Goal: Information Seeking & Learning: Learn about a topic

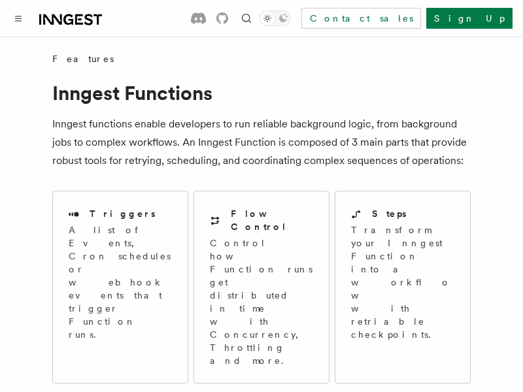
click at [0, 0] on span "Local Development" at bounding box center [0, 0] width 0 height 0
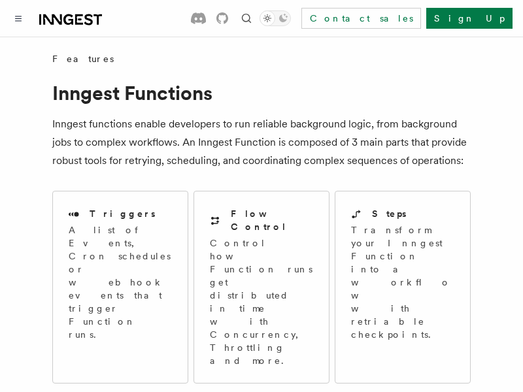
click at [0, 0] on span "Local Development" at bounding box center [0, 0] width 0 height 0
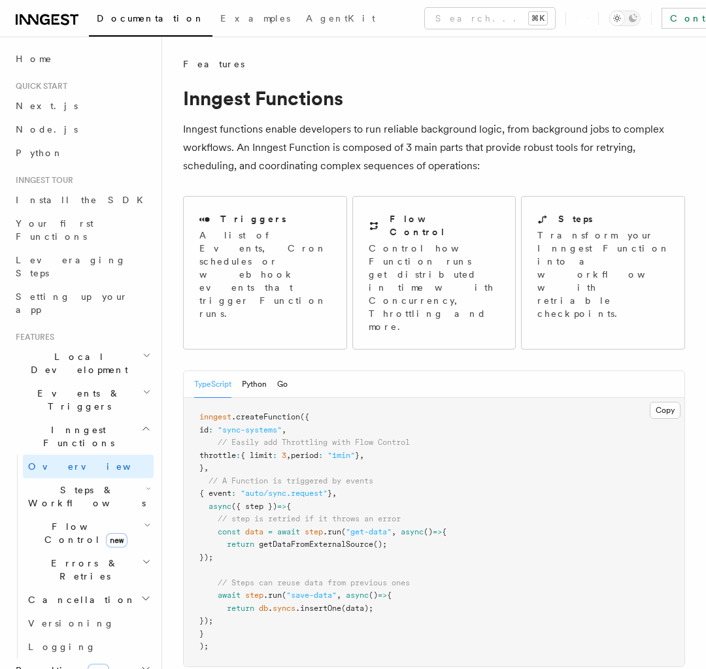
click at [82, 350] on span "Local Development" at bounding box center [76, 363] width 132 height 26
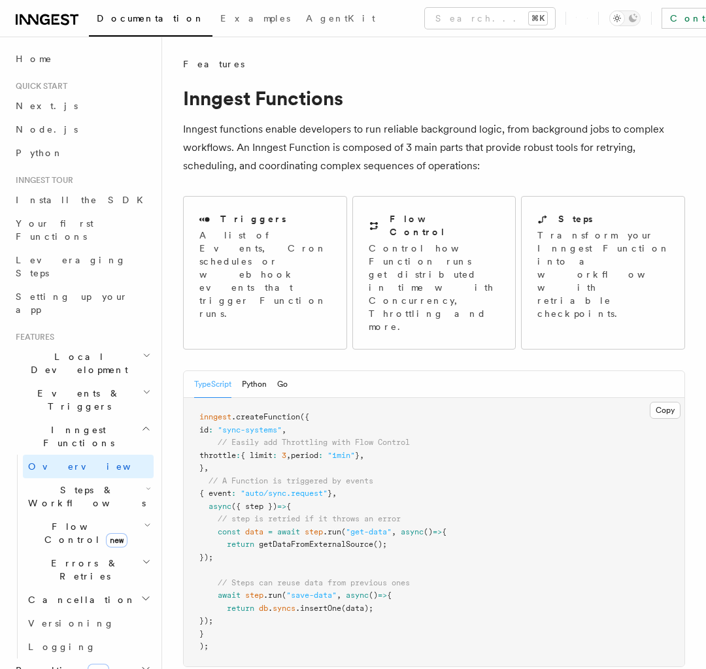
click at [82, 350] on span "Local Development" at bounding box center [76, 363] width 132 height 26
click at [82, 392] on span "Events & Triggers" at bounding box center [76, 400] width 132 height 26
click at [82, 350] on span "Local Development" at bounding box center [76, 363] width 132 height 26
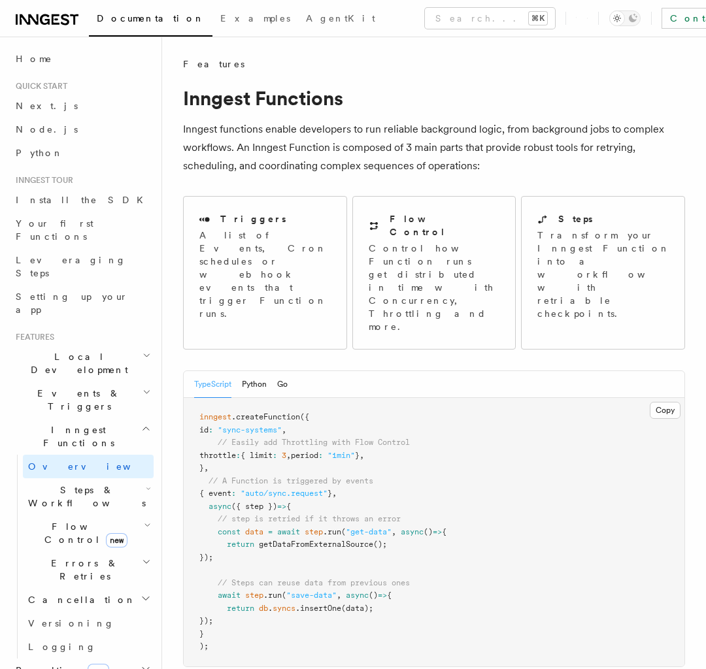
click at [82, 350] on span "Local Development" at bounding box center [76, 363] width 132 height 26
click at [88, 392] on span "Steps & Workflows" at bounding box center [84, 497] width 123 height 26
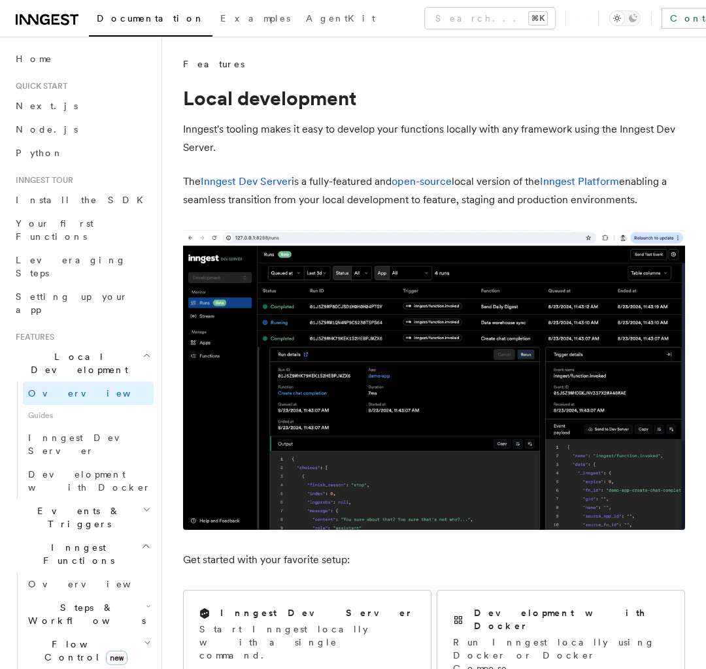
click at [82, 392] on span "Events & Triggers" at bounding box center [76, 518] width 132 height 26
click at [88, 392] on span "Steps & Workflows" at bounding box center [84, 614] width 123 height 26
click at [82, 392] on span "Events & Triggers" at bounding box center [76, 518] width 132 height 26
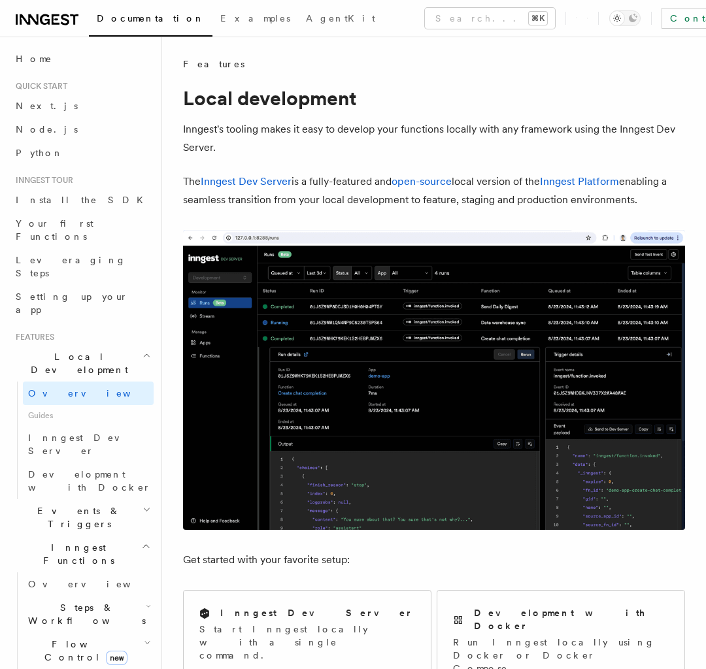
click at [82, 392] on span "Events & Triggers" at bounding box center [76, 518] width 132 height 26
click at [88, 392] on span "Steps & Workflows" at bounding box center [84, 614] width 123 height 26
click at [82, 392] on span "Events & Triggers" at bounding box center [76, 518] width 132 height 26
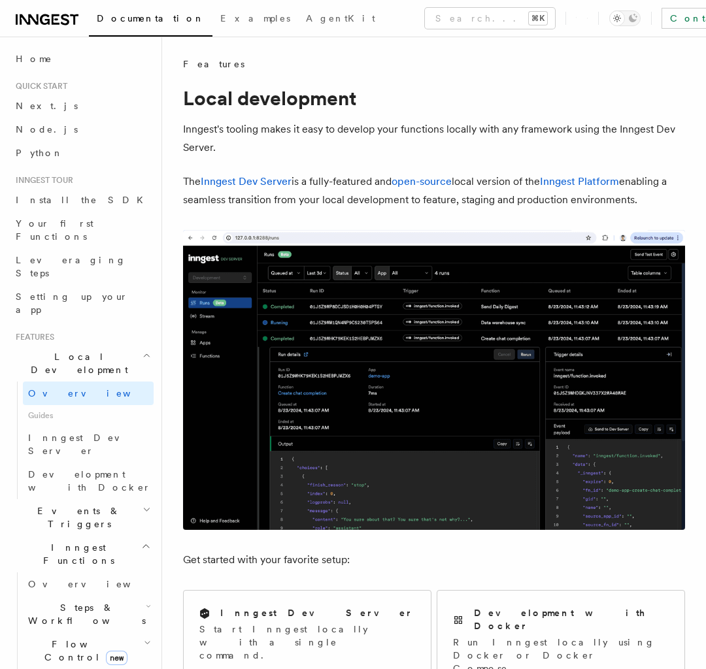
click at [82, 392] on span "Events & Triggers" at bounding box center [76, 518] width 132 height 26
click at [88, 392] on span "Steps & Workflows" at bounding box center [84, 614] width 123 height 26
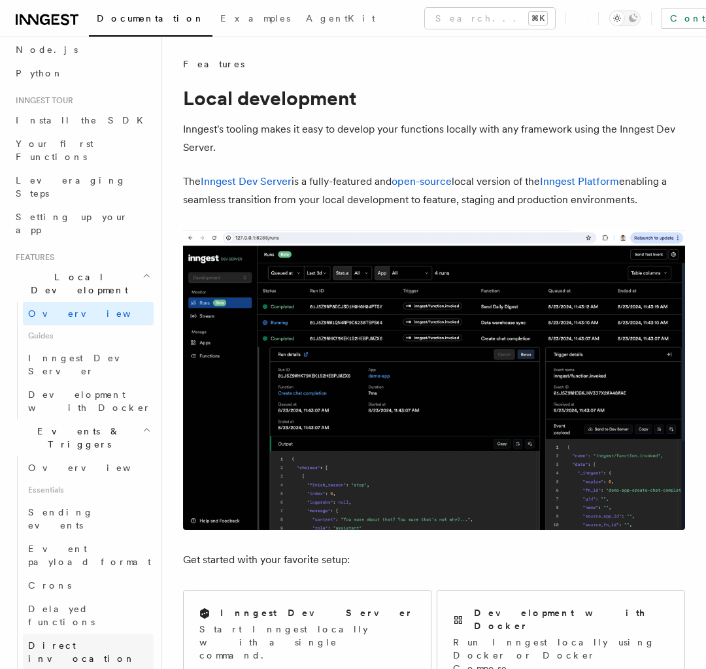
click at [82, 392] on span "Events & Triggers" at bounding box center [76, 438] width 132 height 26
click at [88, 392] on link "Direct invocation" at bounding box center [88, 652] width 131 height 37
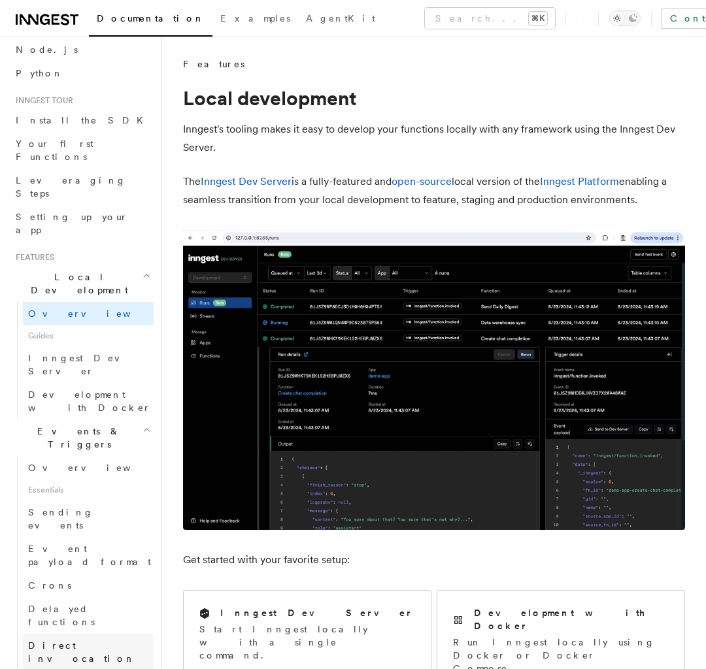
click at [88, 392] on link "Direct invocation" at bounding box center [88, 652] width 131 height 37
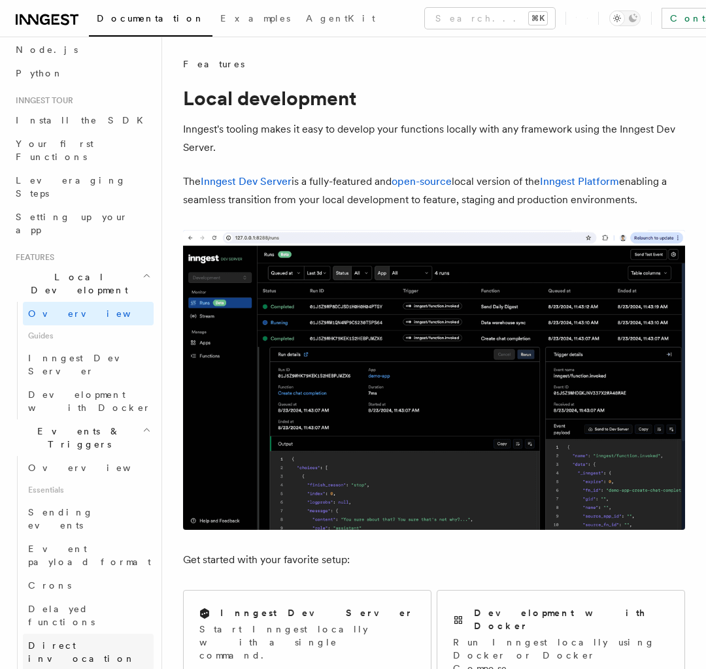
click at [88, 392] on link "Direct invocation" at bounding box center [88, 652] width 131 height 37
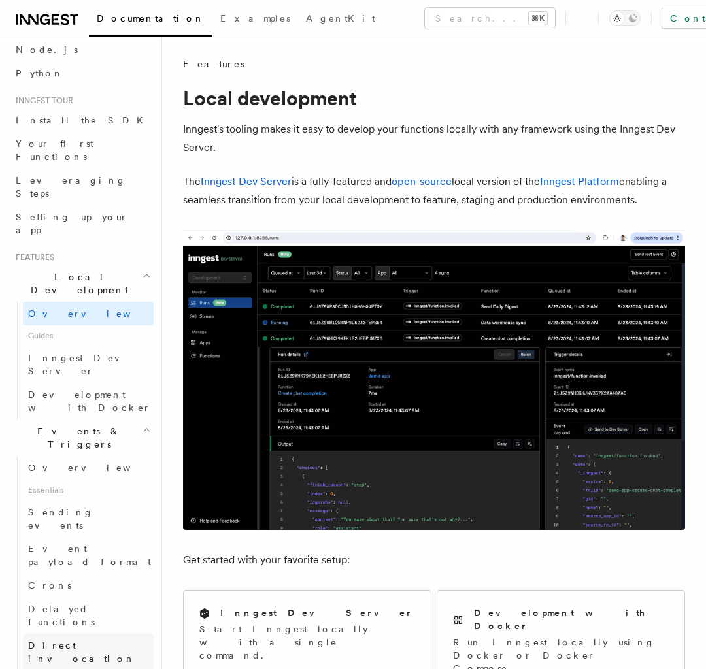
click at [88, 392] on link "Direct invocation" at bounding box center [88, 652] width 131 height 37
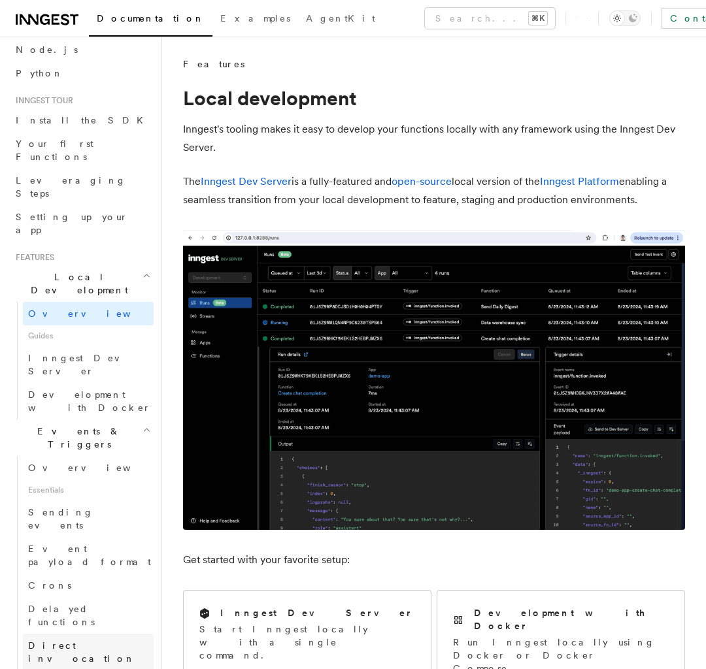
click at [88, 392] on link "Direct invocation" at bounding box center [88, 652] width 131 height 37
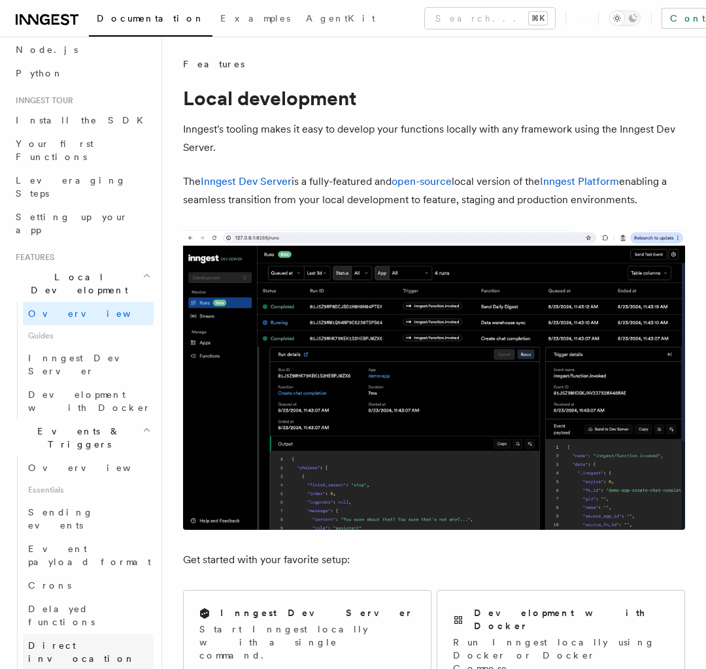
click at [88, 392] on link "Direct invocation" at bounding box center [88, 652] width 131 height 37
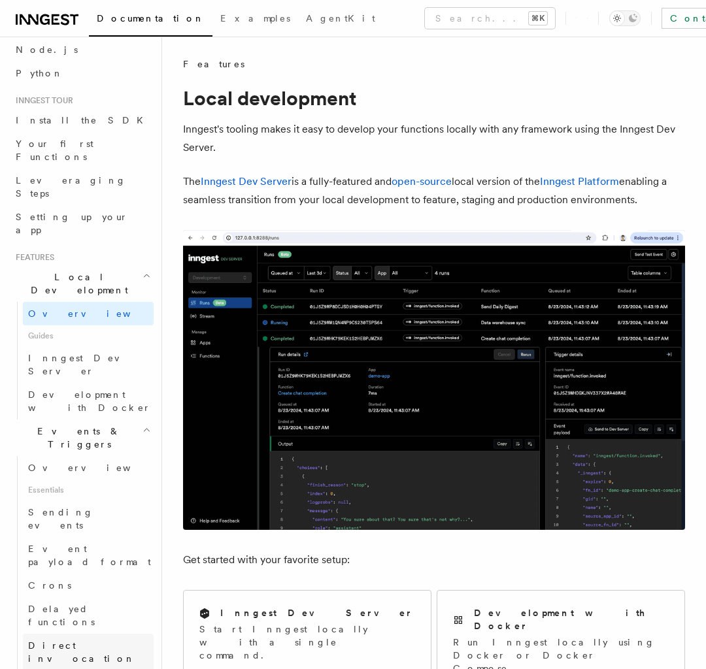
click at [88, 392] on link "Direct invocation" at bounding box center [88, 652] width 131 height 37
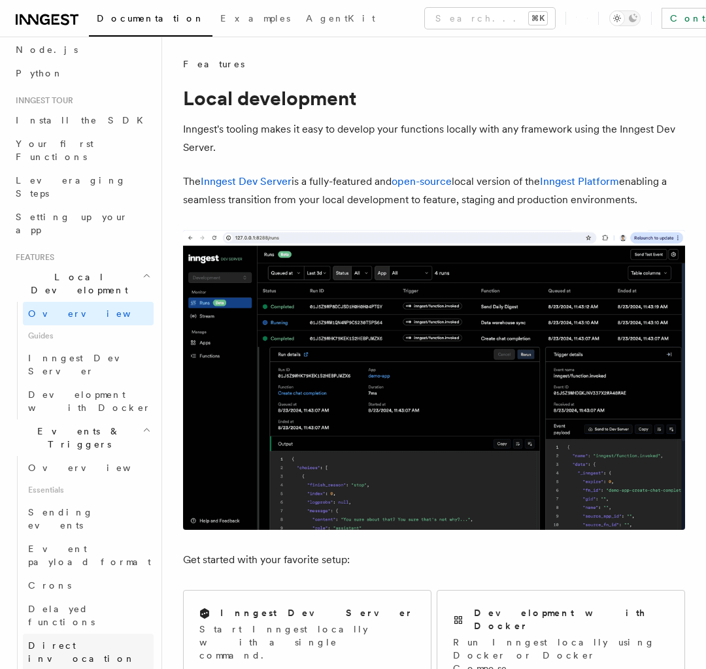
click at [88, 392] on link "Direct invocation" at bounding box center [88, 652] width 131 height 37
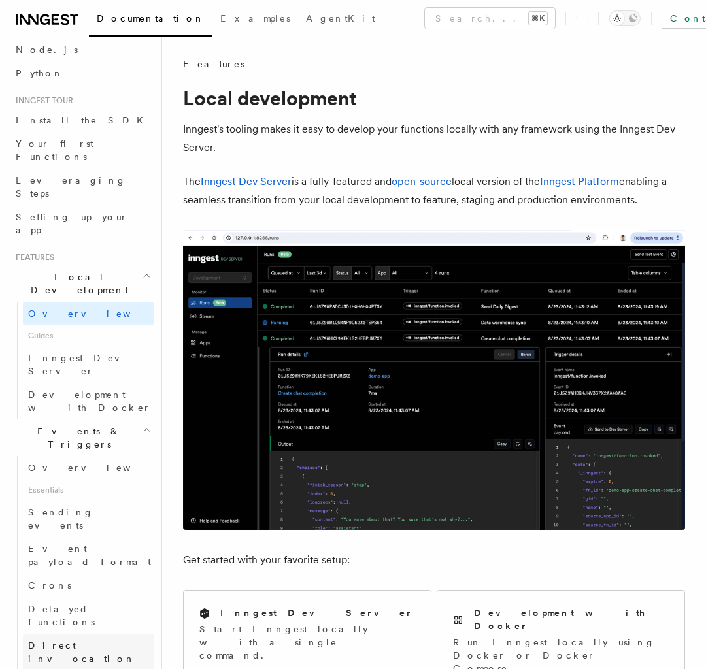
click at [88, 392] on link "Direct invocation" at bounding box center [88, 652] width 131 height 37
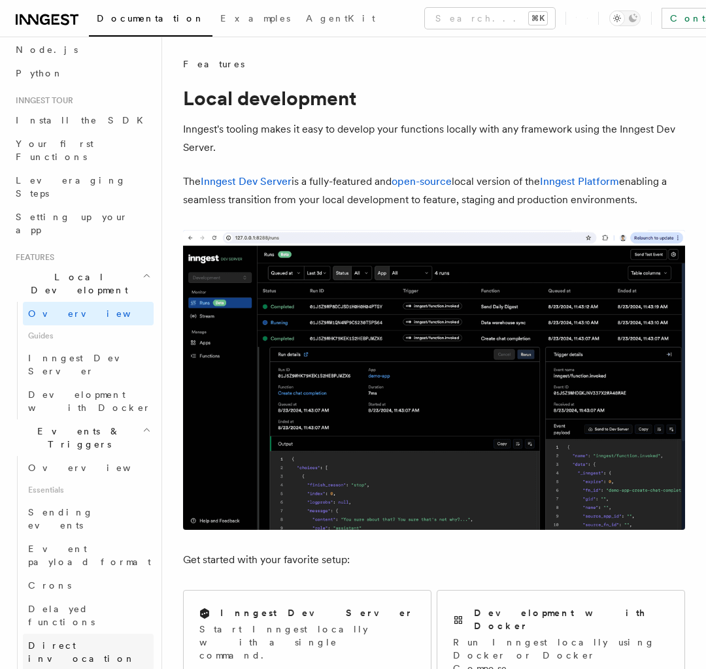
click at [88, 392] on link "Direct invocation" at bounding box center [88, 652] width 131 height 37
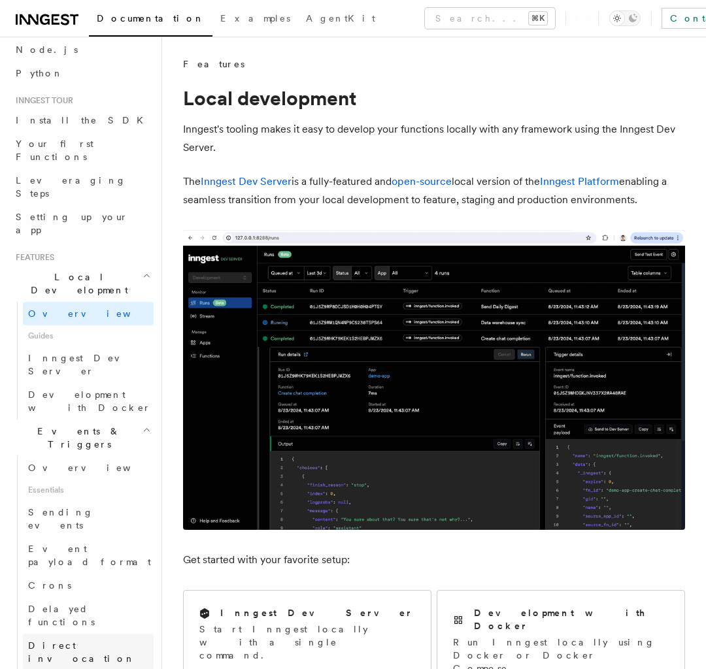
click at [88, 392] on link "Direct invocation" at bounding box center [88, 652] width 131 height 37
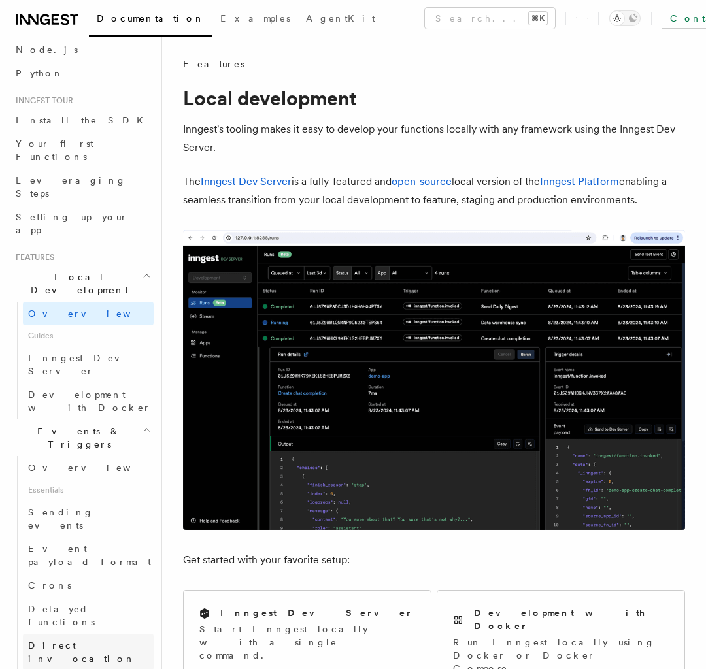
click at [88, 392] on link "Direct invocation" at bounding box center [88, 652] width 131 height 37
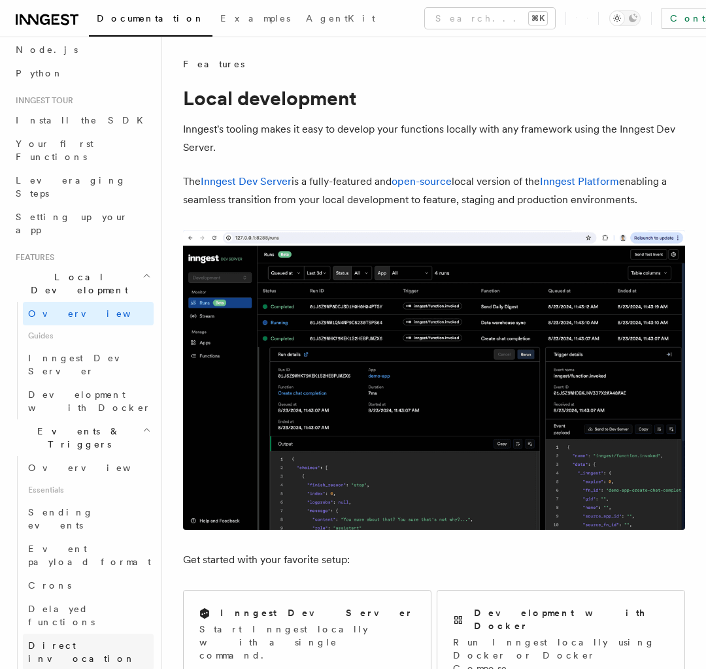
click at [88, 392] on link "Crons" at bounding box center [88, 586] width 131 height 24
click at [88, 392] on link "Direct invocation" at bounding box center [88, 652] width 131 height 37
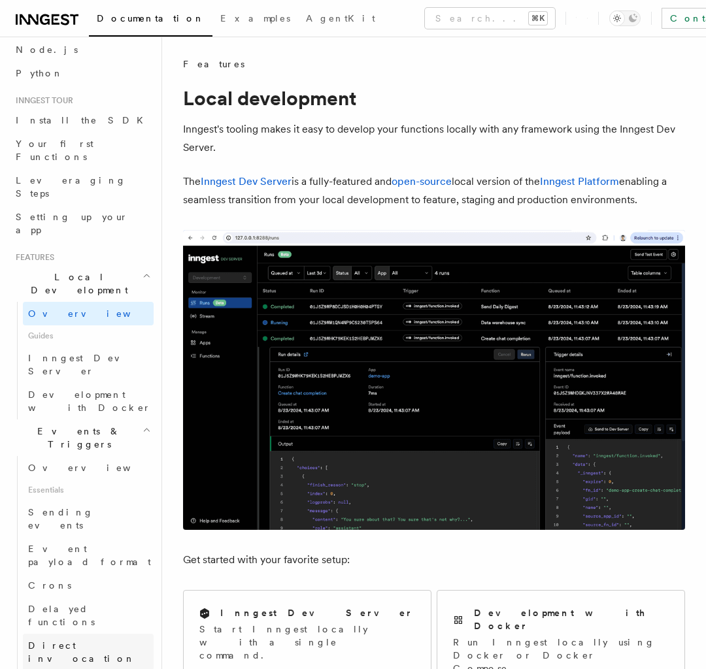
click at [88, 392] on link "Direct invocation" at bounding box center [88, 652] width 131 height 37
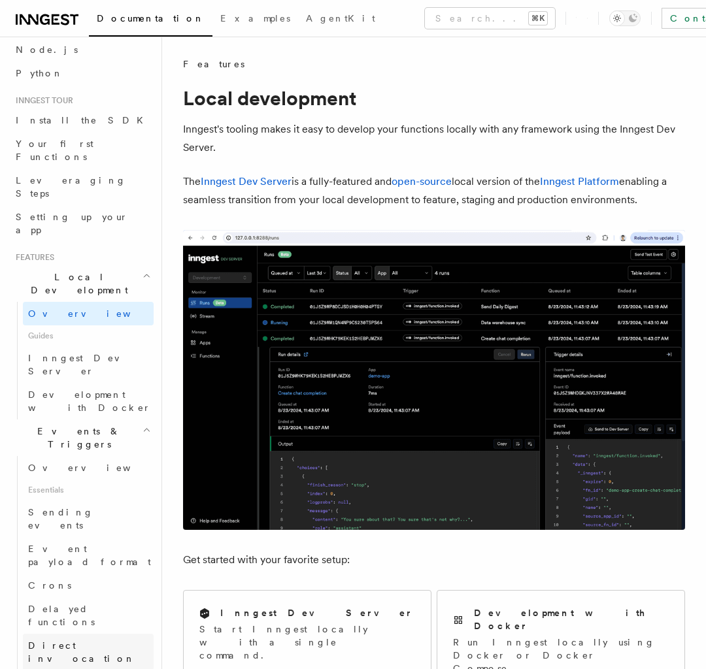
click at [88, 392] on link "Direct invocation" at bounding box center [88, 652] width 131 height 37
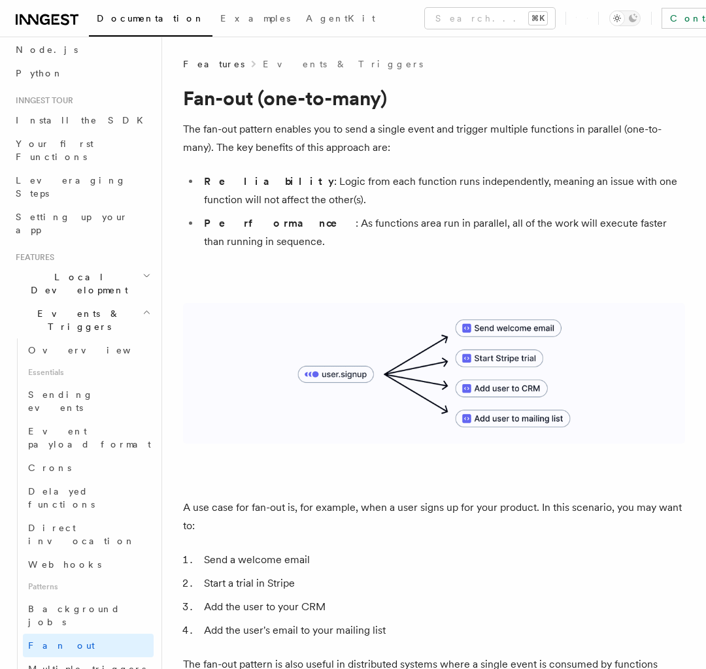
click at [88, 392] on link "Fan out" at bounding box center [88, 646] width 131 height 24
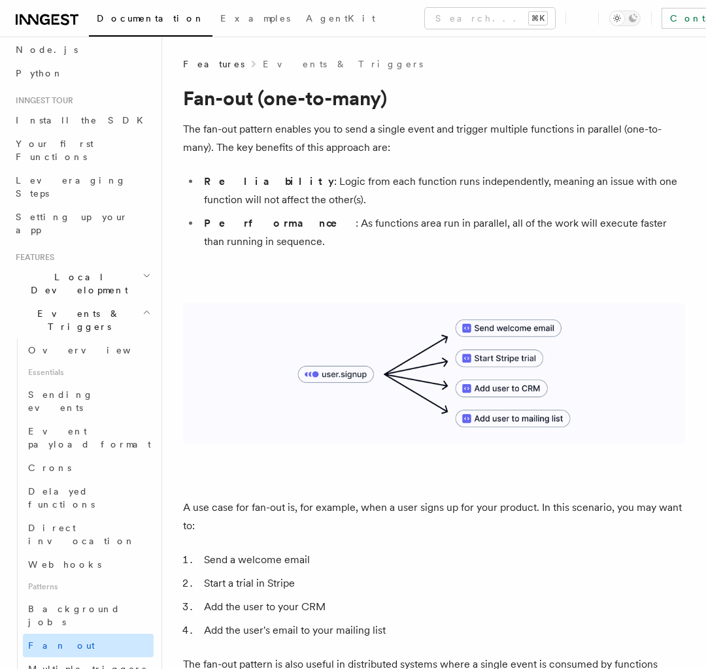
click at [88, 392] on link "Fan out" at bounding box center [88, 646] width 131 height 24
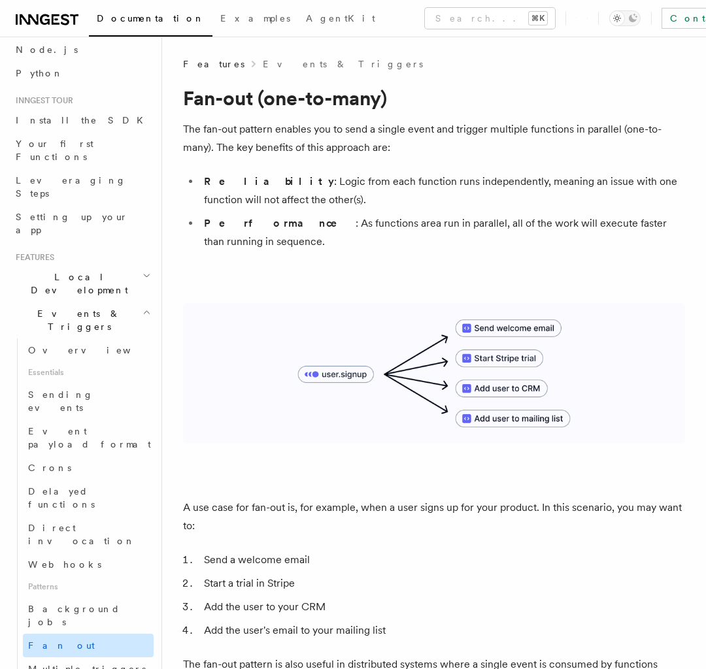
click at [88, 392] on link "Fan out" at bounding box center [88, 646] width 131 height 24
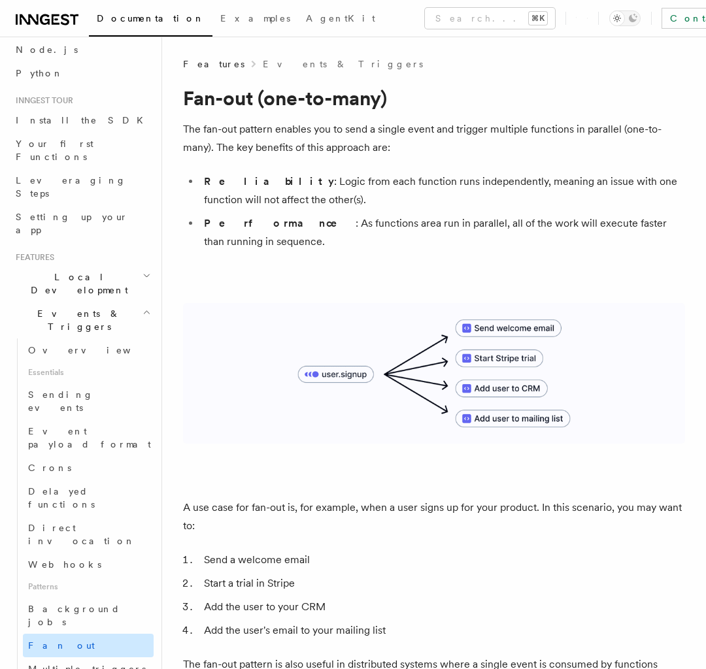
click at [88, 392] on link "Fan out" at bounding box center [88, 646] width 131 height 24
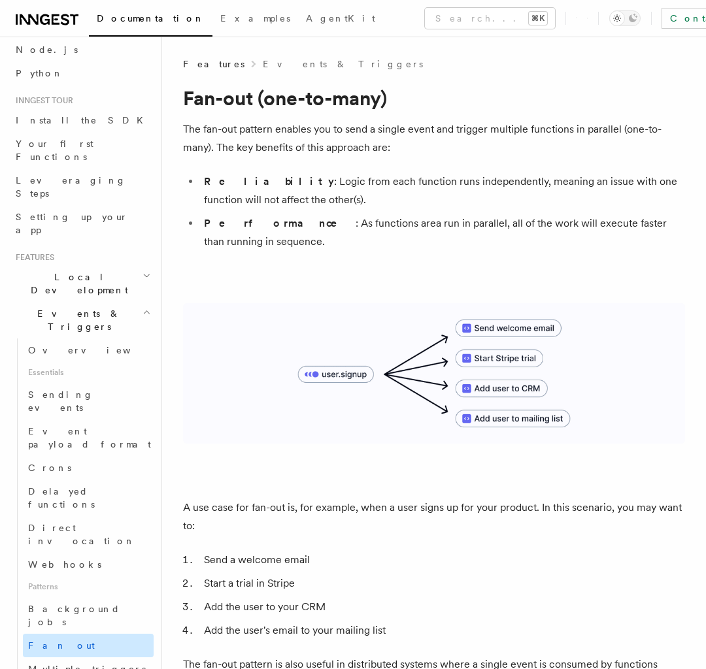
click at [88, 392] on link "Fan out" at bounding box center [88, 646] width 131 height 24
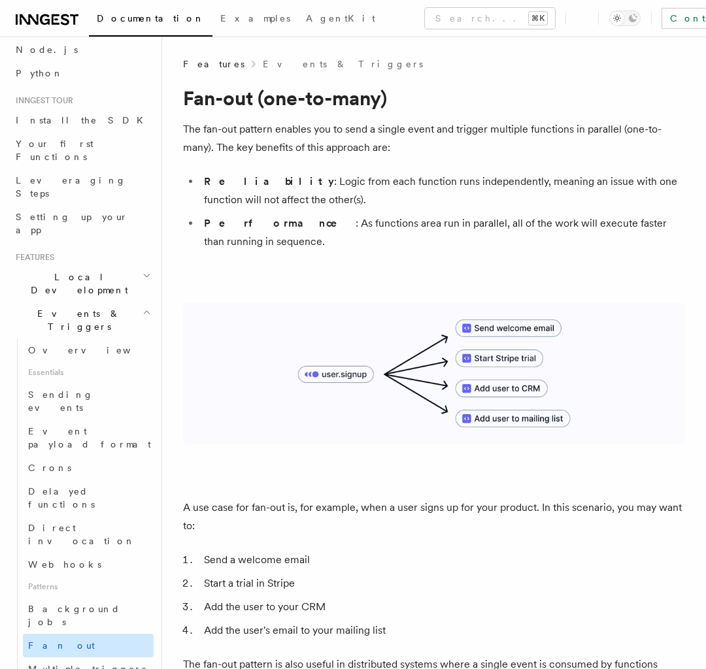
click at [88, 392] on link "Fan out" at bounding box center [88, 646] width 131 height 24
click at [82, 392] on span "Event payload format" at bounding box center [89, 438] width 123 height 24
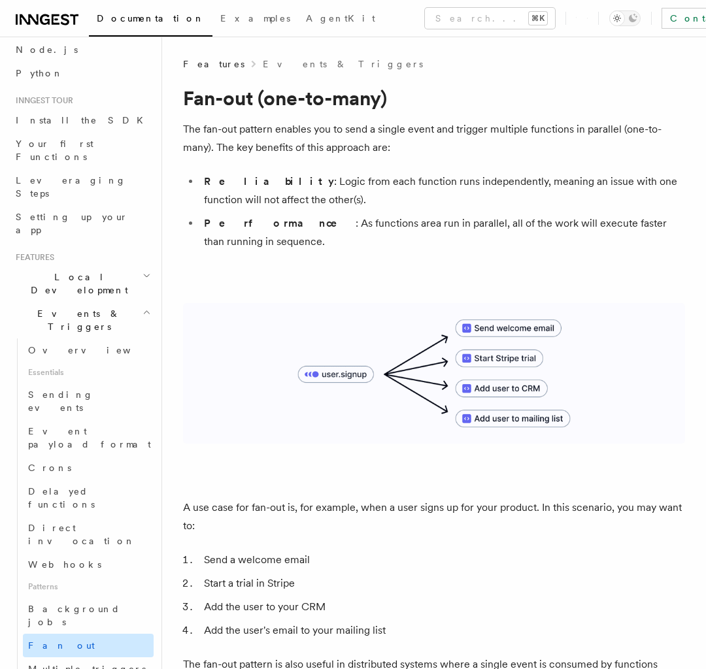
click at [88, 392] on link "Fan out" at bounding box center [88, 646] width 131 height 24
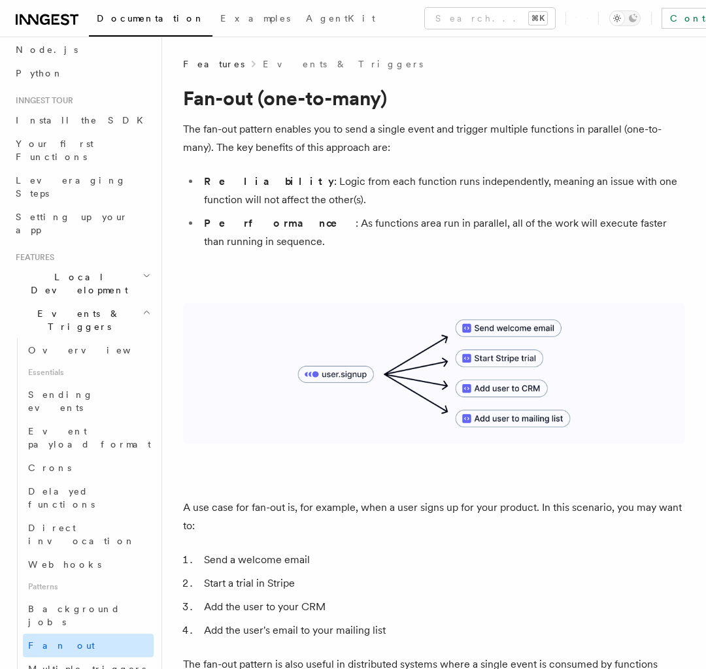
click at [88, 392] on link "Fan out" at bounding box center [88, 646] width 131 height 24
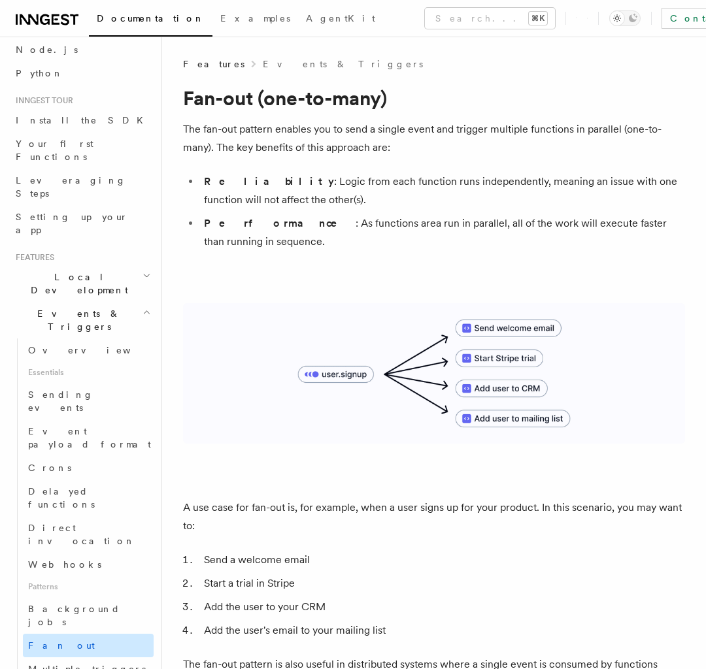
click at [88, 392] on link "Fan out" at bounding box center [88, 646] width 131 height 24
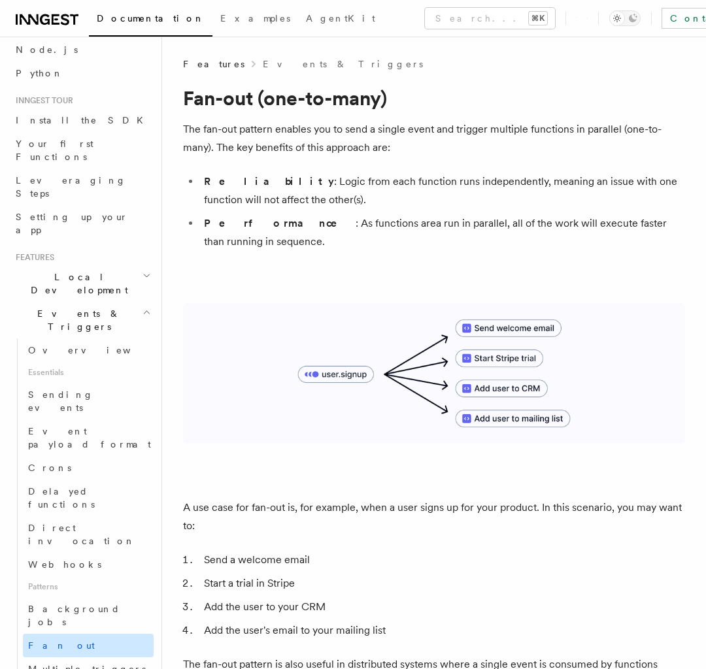
click at [88, 392] on link "Fan out" at bounding box center [88, 646] width 131 height 24
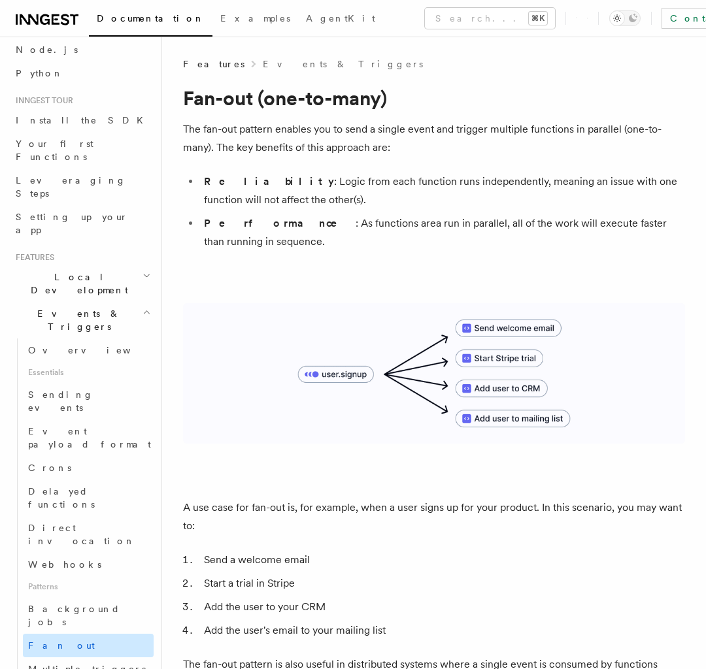
click at [88, 392] on link "Fan out" at bounding box center [88, 646] width 131 height 24
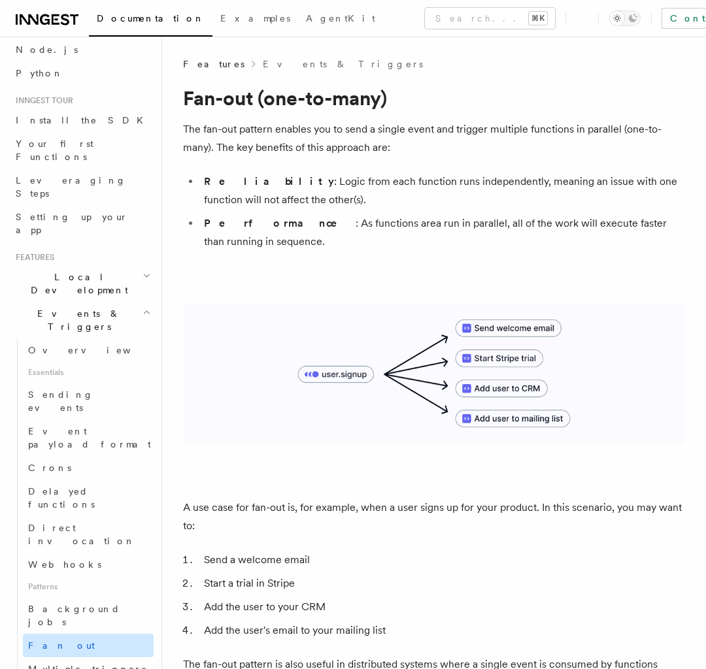
click at [88, 392] on link "Fan out" at bounding box center [88, 646] width 131 height 24
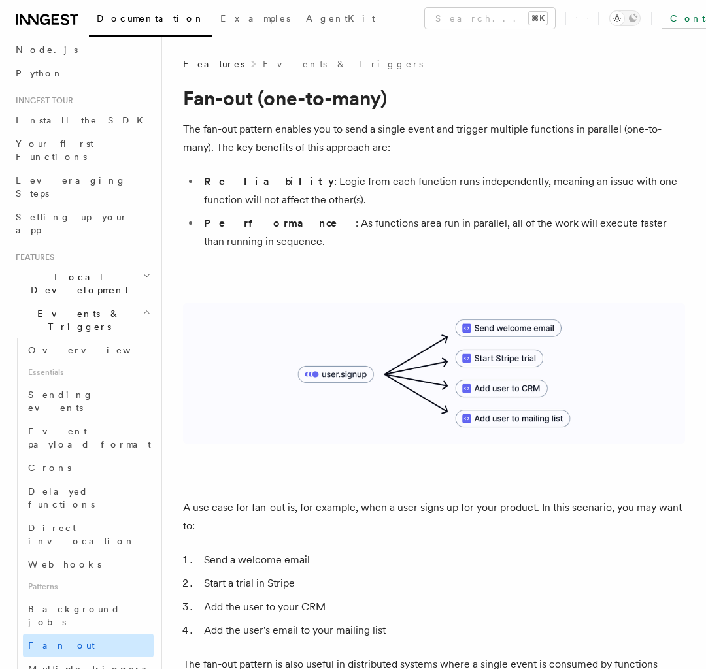
click at [88, 392] on link "Fan out" at bounding box center [88, 646] width 131 height 24
click at [82, 271] on span "Local Development" at bounding box center [76, 284] width 132 height 26
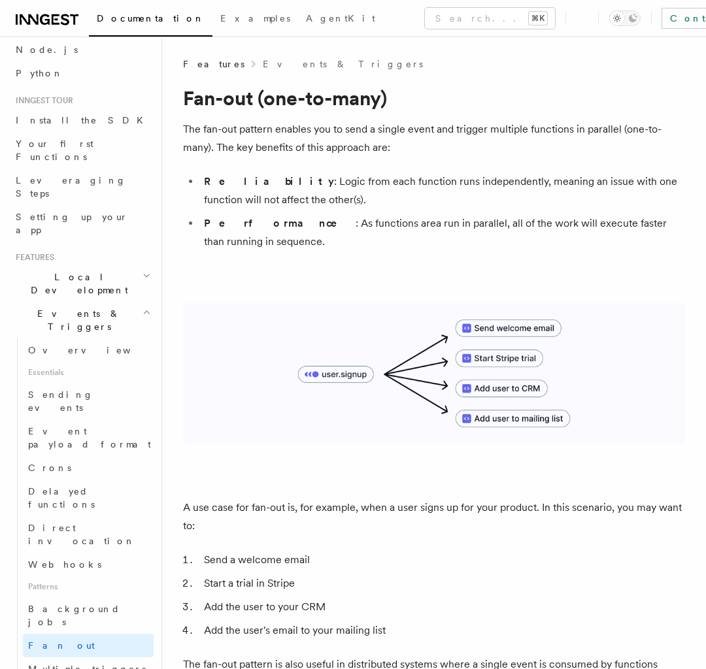
click at [82, 271] on span "Local Development" at bounding box center [76, 284] width 132 height 26
click at [88, 302] on h2 "Local Development" at bounding box center [81, 283] width 143 height 37
click at [82, 297] on span "Local Development" at bounding box center [76, 284] width 132 height 26
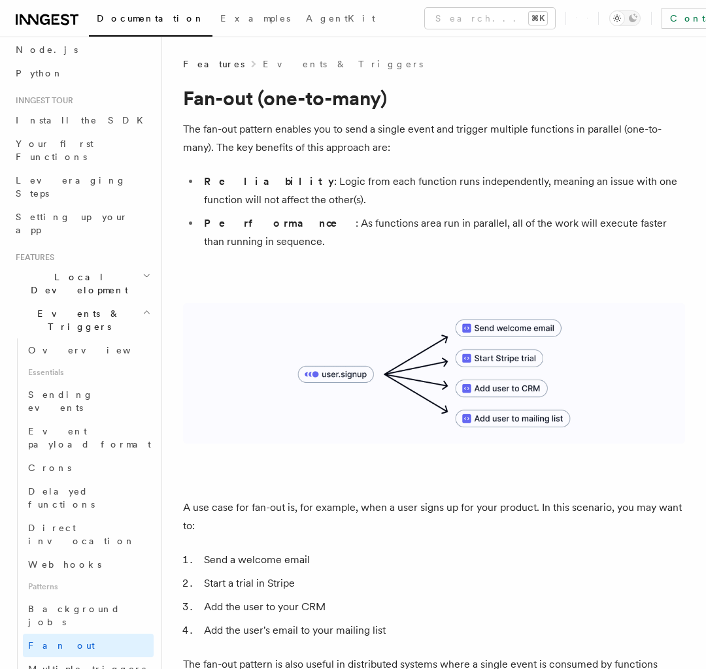
click at [82, 297] on span "Local Development" at bounding box center [76, 284] width 132 height 26
click at [82, 279] on span "Local Development" at bounding box center [76, 284] width 132 height 26
click at [82, 297] on span "Local Development" at bounding box center [76, 284] width 132 height 26
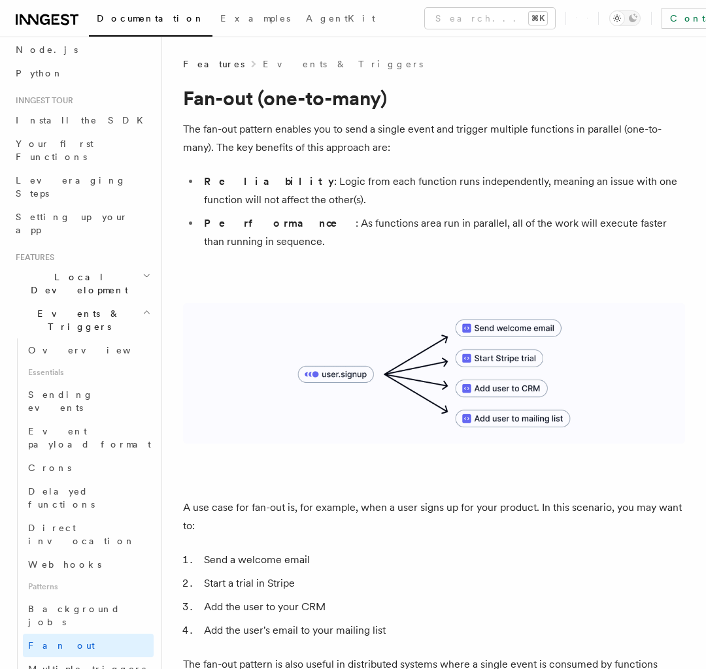
click at [82, 297] on span "Local Development" at bounding box center [76, 284] width 132 height 26
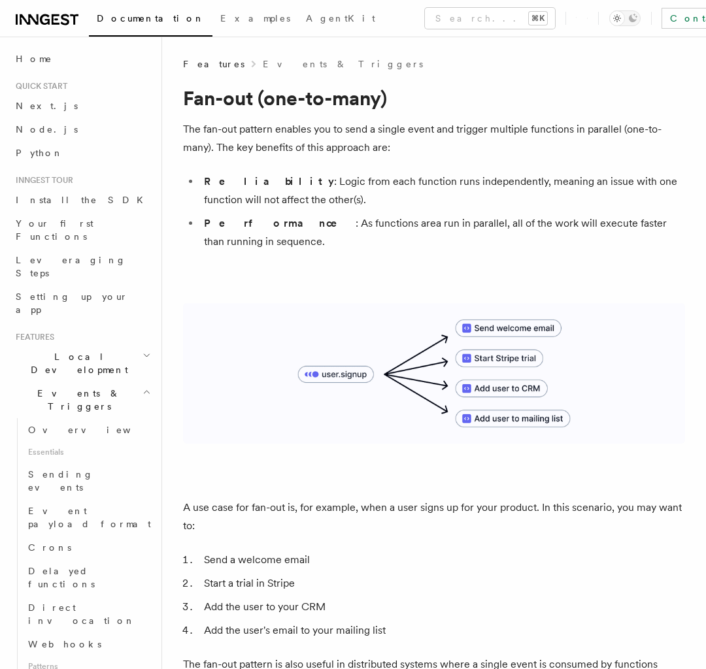
click at [82, 350] on span "Local Development" at bounding box center [76, 363] width 132 height 26
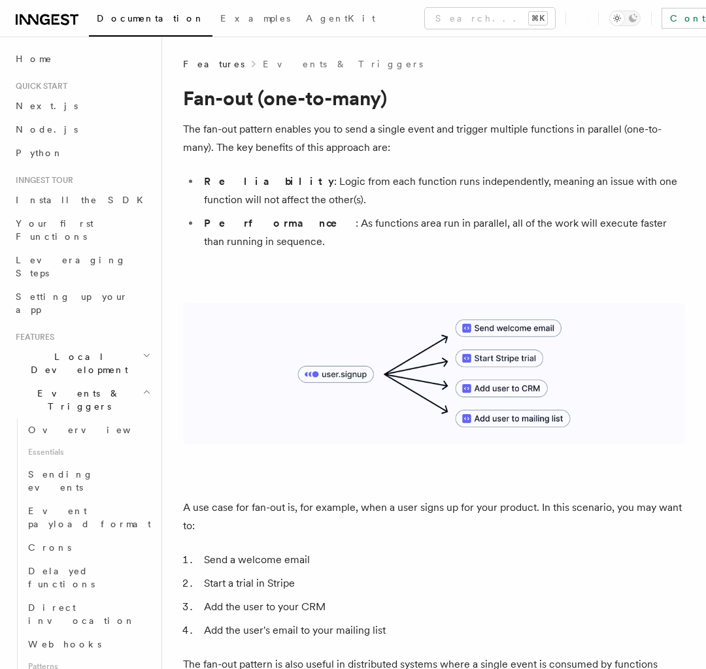
click at [82, 350] on span "Local Development" at bounding box center [76, 363] width 132 height 26
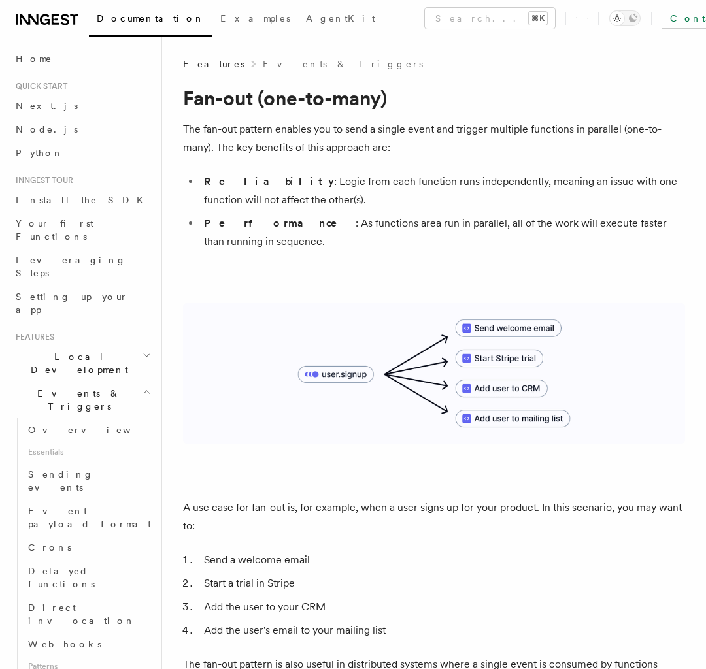
click at [82, 350] on span "Local Development" at bounding box center [76, 363] width 132 height 26
click at [88, 392] on span "Essentials" at bounding box center [88, 452] width 131 height 21
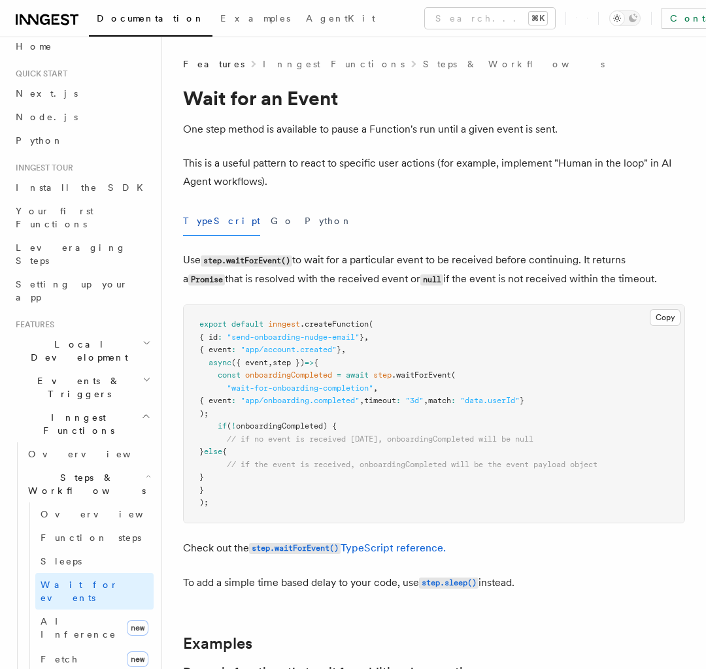
click at [82, 338] on span "Local Development" at bounding box center [76, 351] width 132 height 26
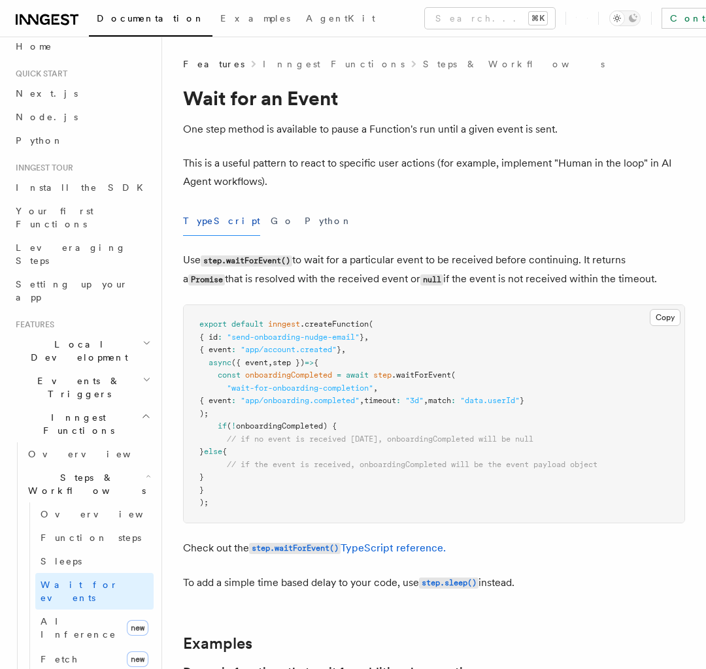
click at [82, 338] on span "Local Development" at bounding box center [76, 351] width 132 height 26
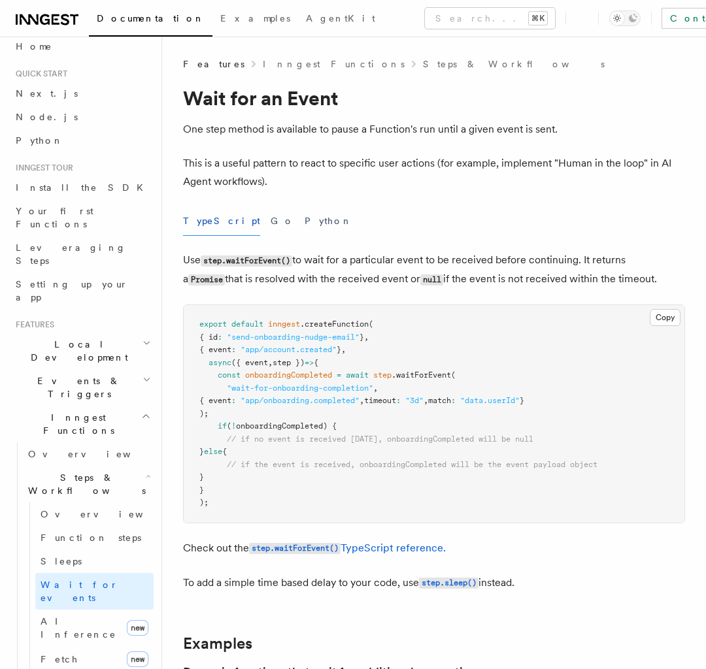
click at [82, 338] on span "Local Development" at bounding box center [76, 351] width 132 height 26
click at [82, 375] on span "Events & Triggers" at bounding box center [76, 388] width 132 height 26
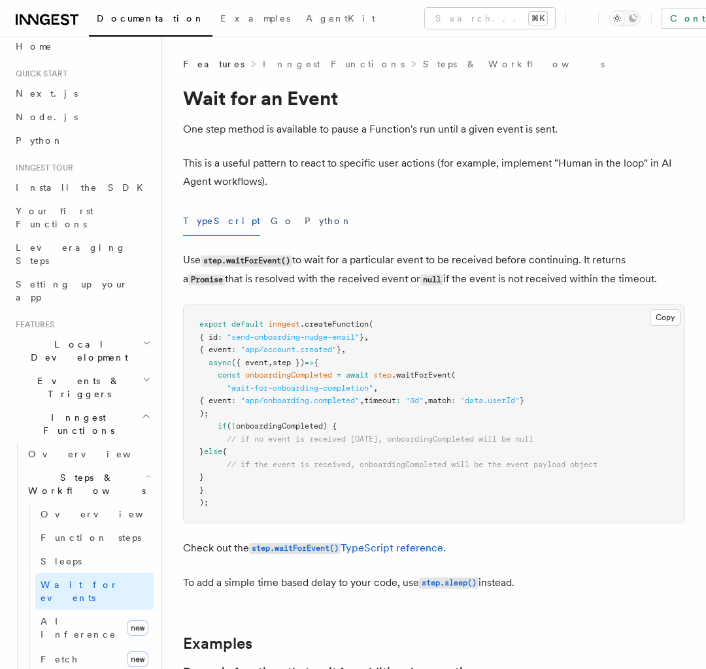
click at [82, 338] on span "Local Development" at bounding box center [76, 351] width 132 height 26
click at [82, 375] on span "Events & Triggers" at bounding box center [76, 388] width 132 height 26
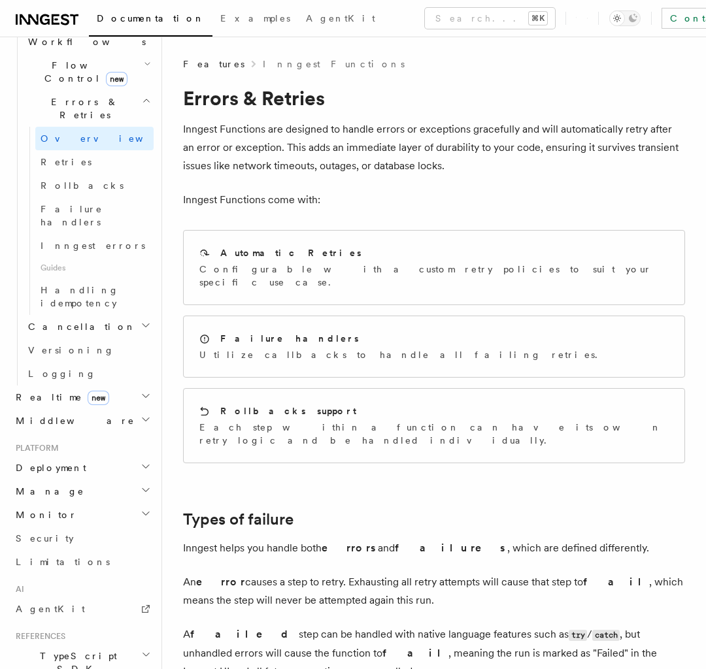
click at [82, 85] on span "Flow Control new" at bounding box center [83, 72] width 121 height 26
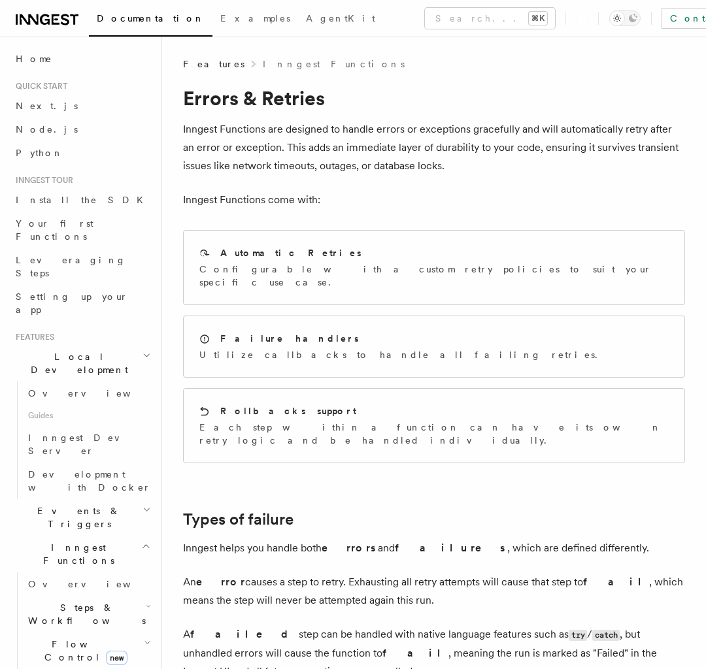
click at [82, 350] on span "Local Development" at bounding box center [76, 363] width 132 height 26
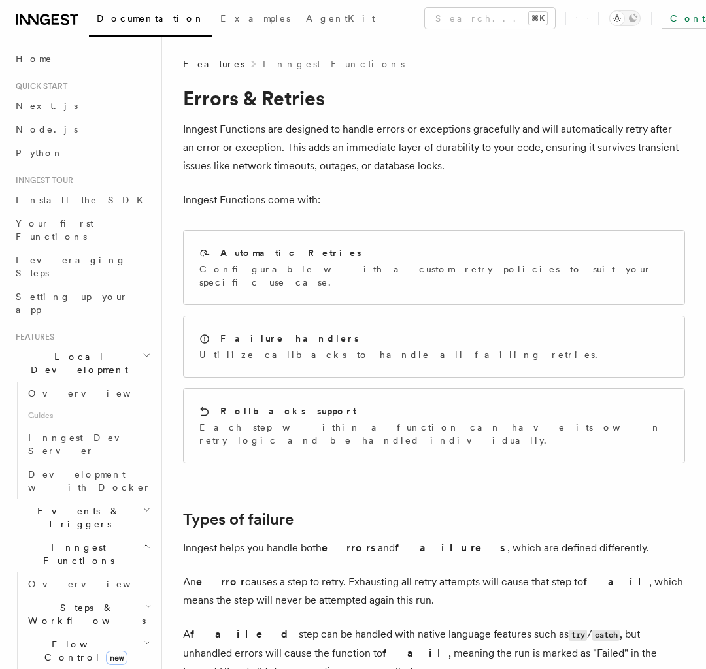
click at [82, 392] on h2 "Flow Control new" at bounding box center [88, 651] width 131 height 37
click at [82, 350] on span "Local Development" at bounding box center [76, 363] width 132 height 26
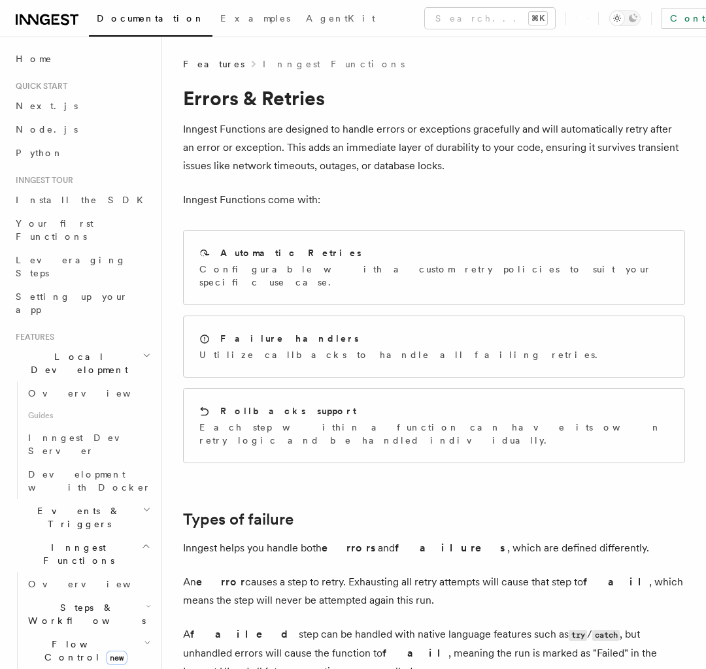
click at [82, 350] on span "Local Development" at bounding box center [76, 363] width 132 height 26
click at [82, 392] on span "Events & Triggers" at bounding box center [76, 518] width 132 height 26
click at [82, 350] on span "Local Development" at bounding box center [76, 363] width 132 height 26
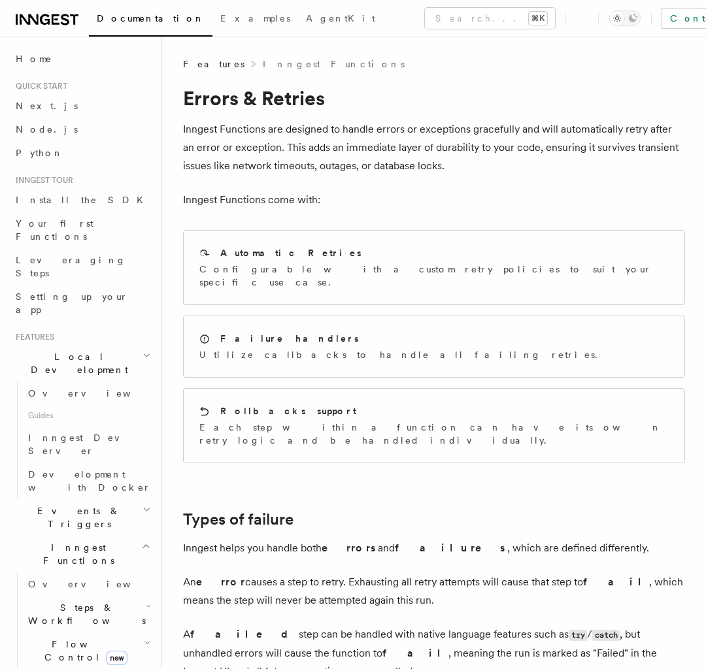
click at [82, 350] on span "Local Development" at bounding box center [76, 363] width 132 height 26
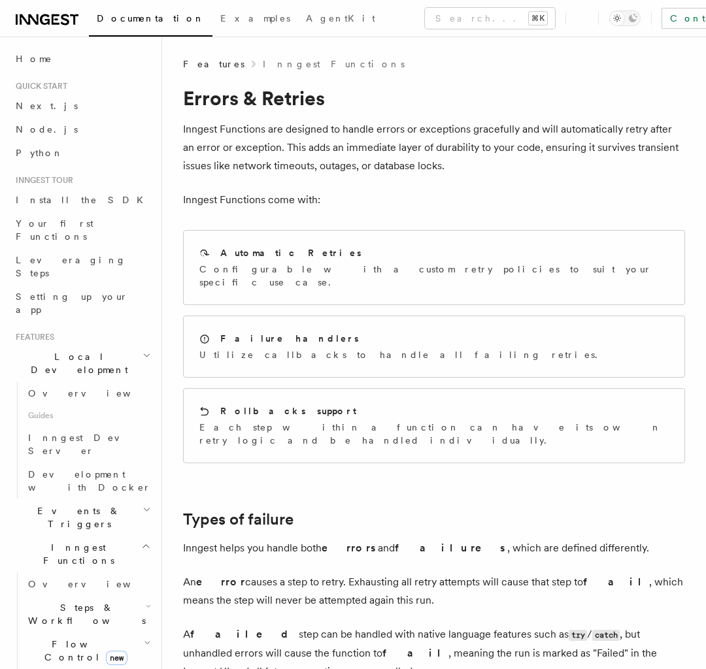
click at [82, 350] on span "Local Development" at bounding box center [76, 363] width 132 height 26
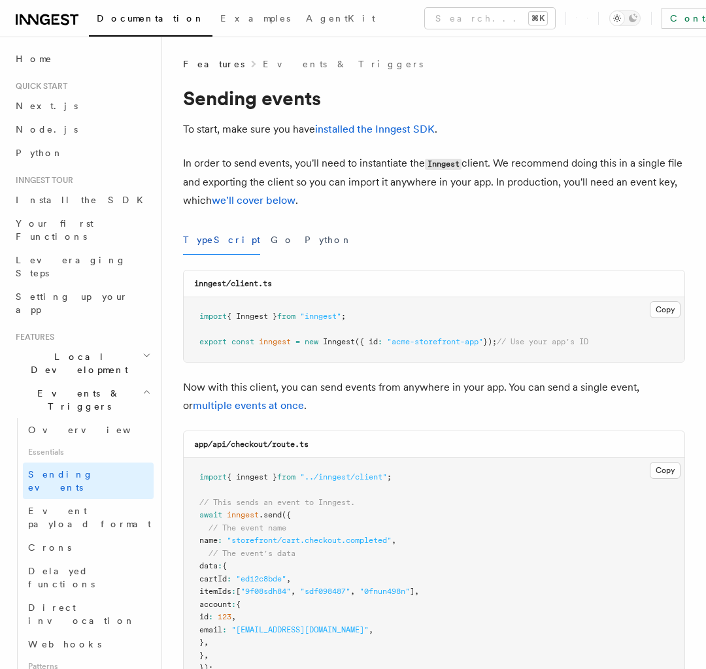
click at [82, 350] on span "Local Development" at bounding box center [76, 363] width 132 height 26
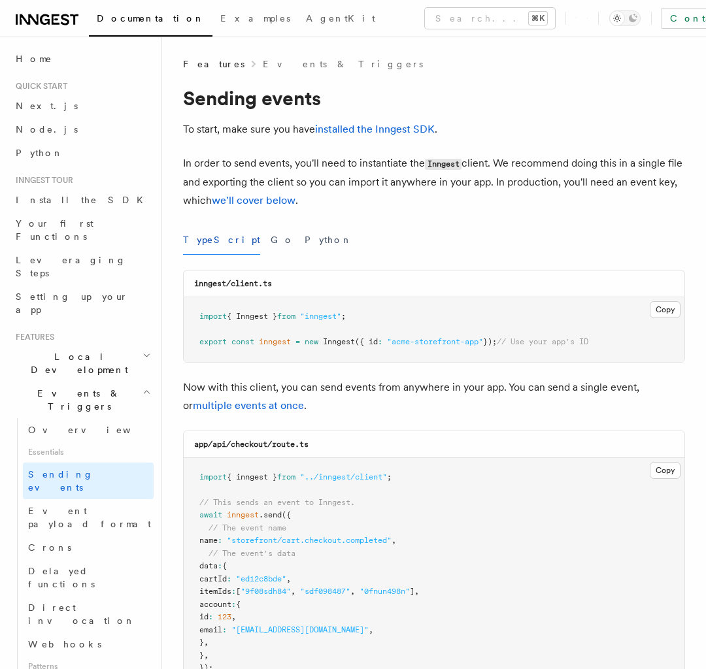
click at [82, 350] on span "Local Development" at bounding box center [76, 363] width 132 height 26
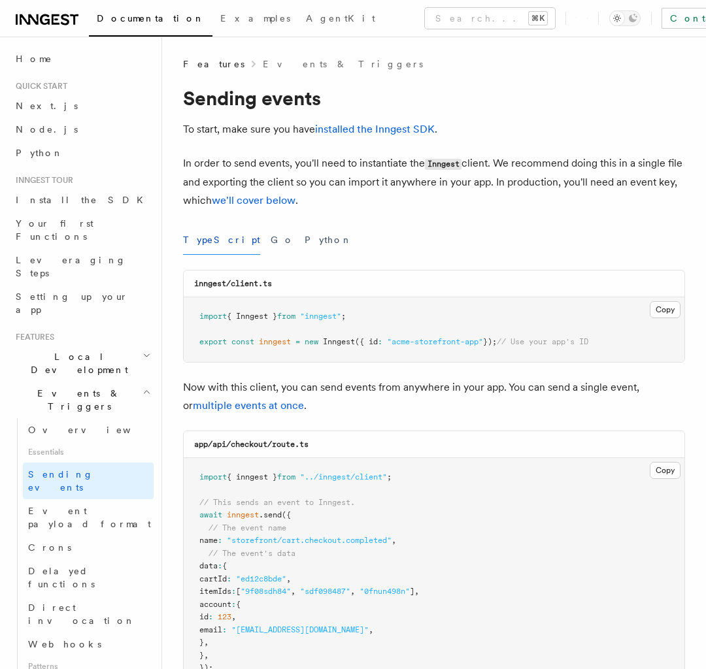
click at [82, 350] on span "Local Development" at bounding box center [76, 363] width 132 height 26
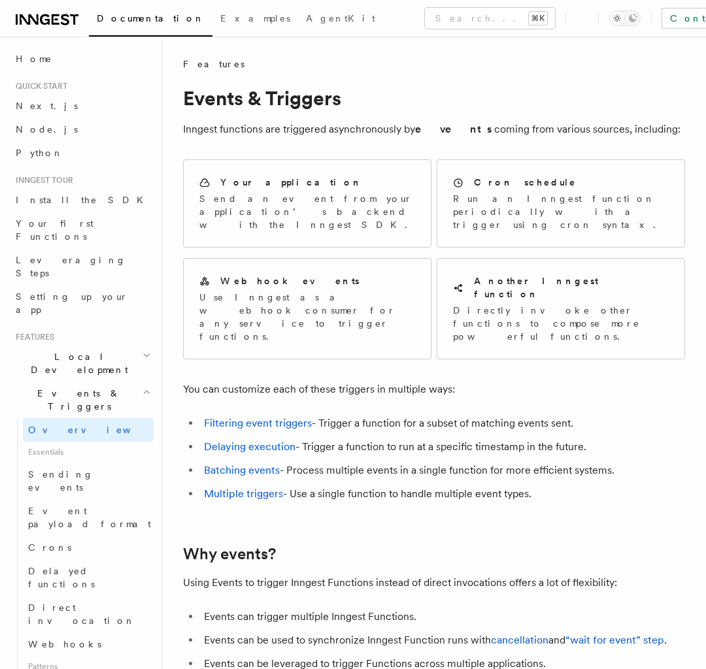
scroll to position [561, 0]
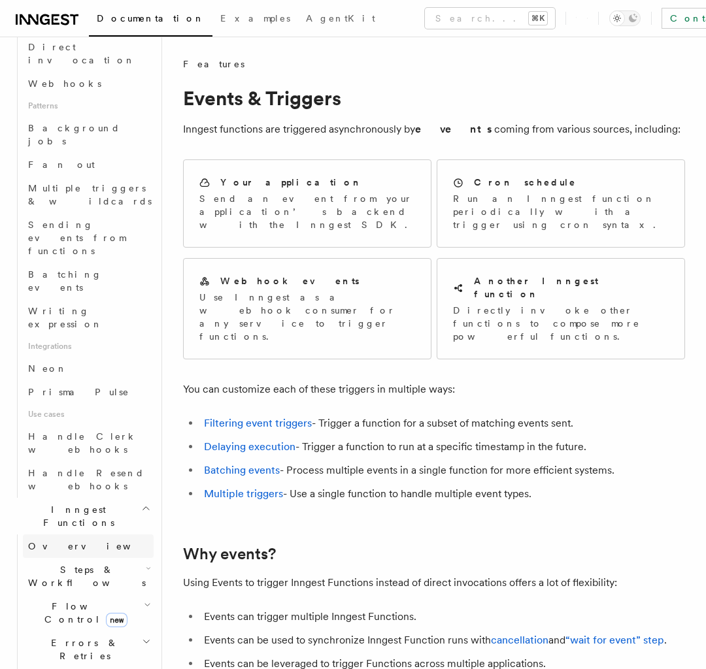
click at [82, 392] on link "Overview" at bounding box center [88, 547] width 131 height 24
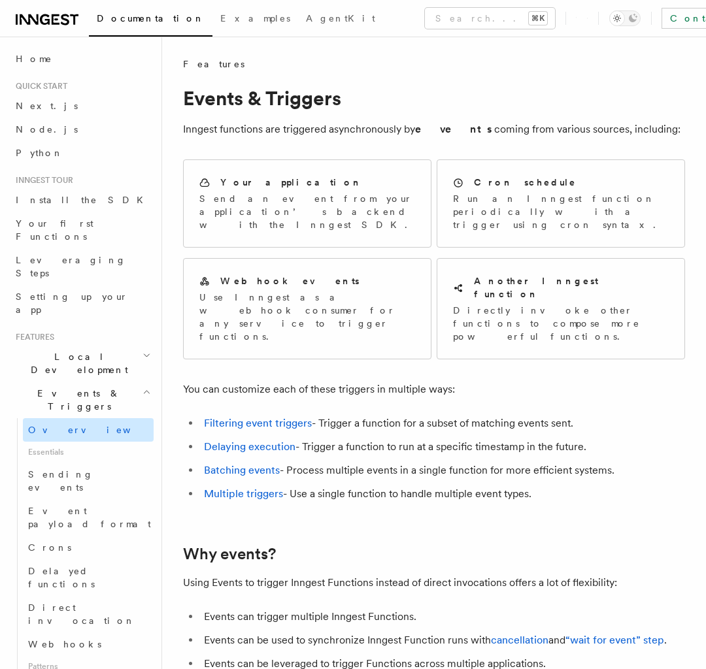
click at [82, 350] on span "Local Development" at bounding box center [76, 363] width 132 height 26
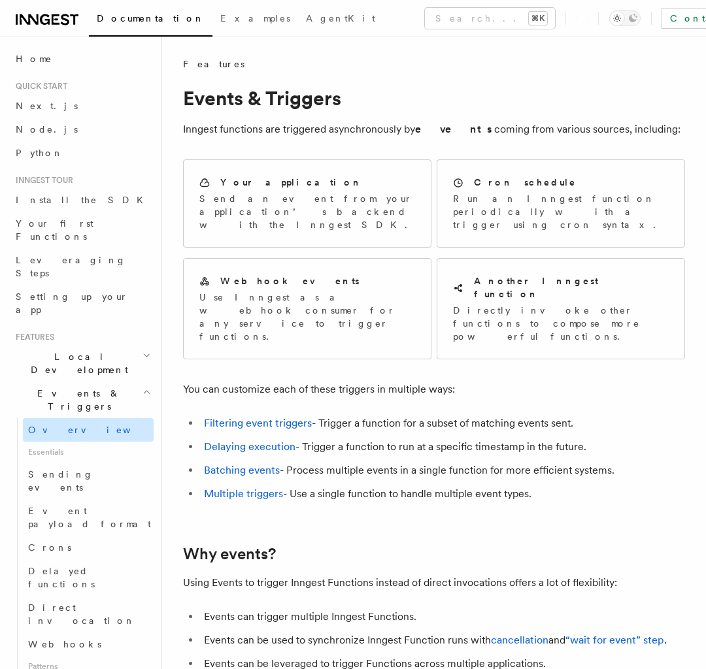
click at [82, 350] on span "Local Development" at bounding box center [76, 363] width 132 height 26
click at [88, 392] on link "Overview" at bounding box center [88, 430] width 131 height 24
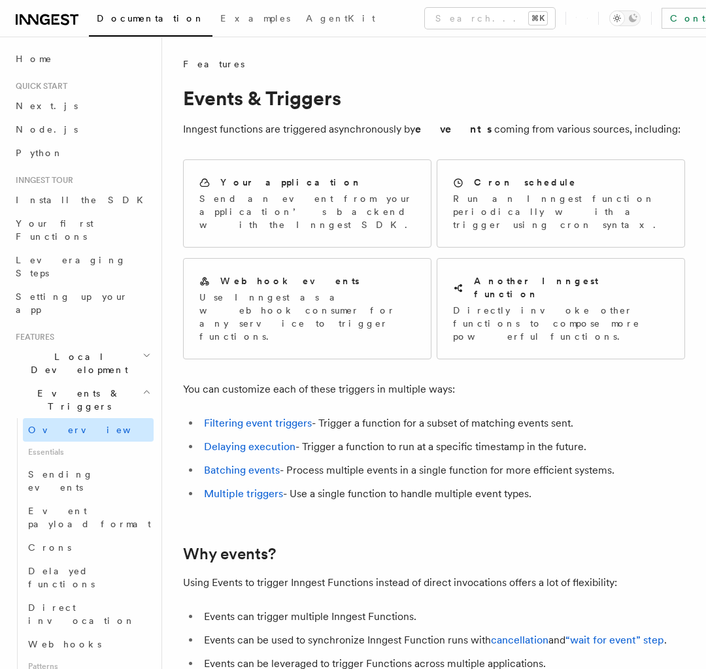
click at [88, 392] on link "Overview" at bounding box center [88, 430] width 131 height 24
click at [82, 350] on span "Local Development" at bounding box center [76, 363] width 132 height 26
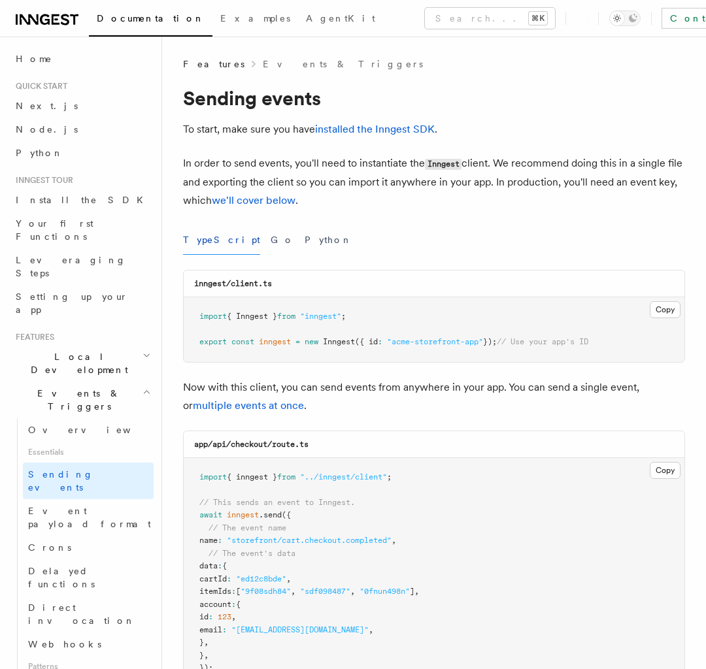
click at [82, 350] on span "Local Development" at bounding box center [76, 363] width 132 height 26
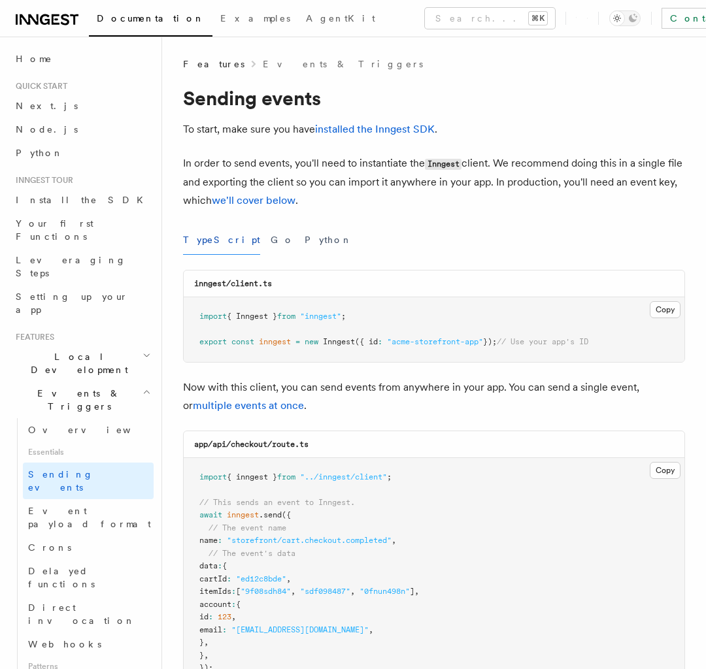
click at [82, 350] on span "Local Development" at bounding box center [76, 363] width 132 height 26
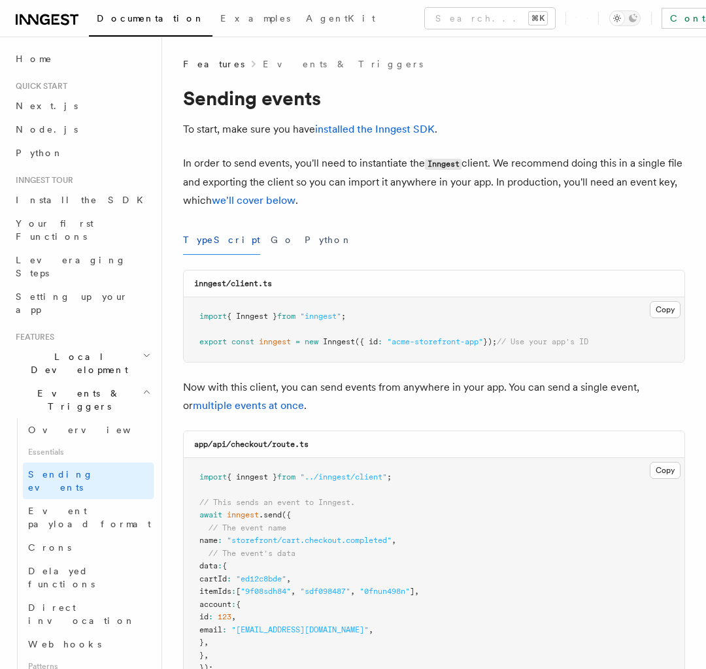
click at [82, 350] on span "Local Development" at bounding box center [76, 363] width 132 height 26
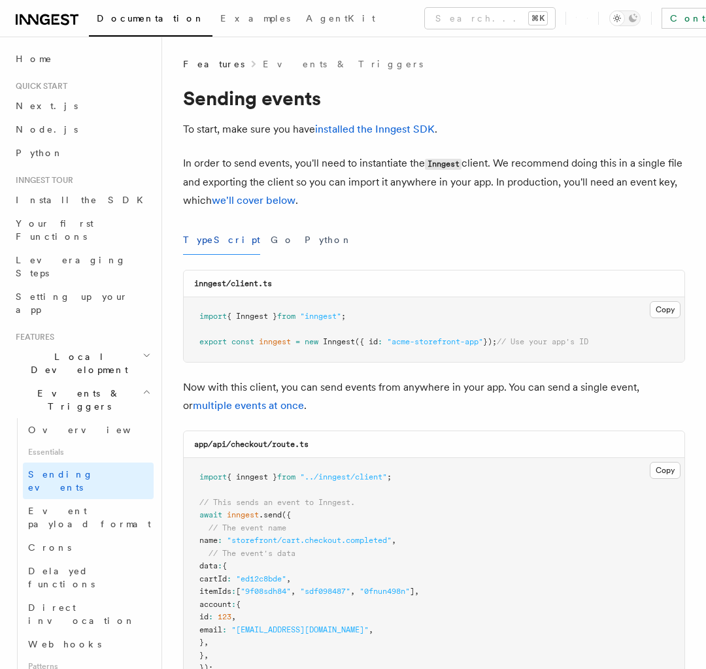
click at [82, 350] on span "Local Development" at bounding box center [76, 363] width 132 height 26
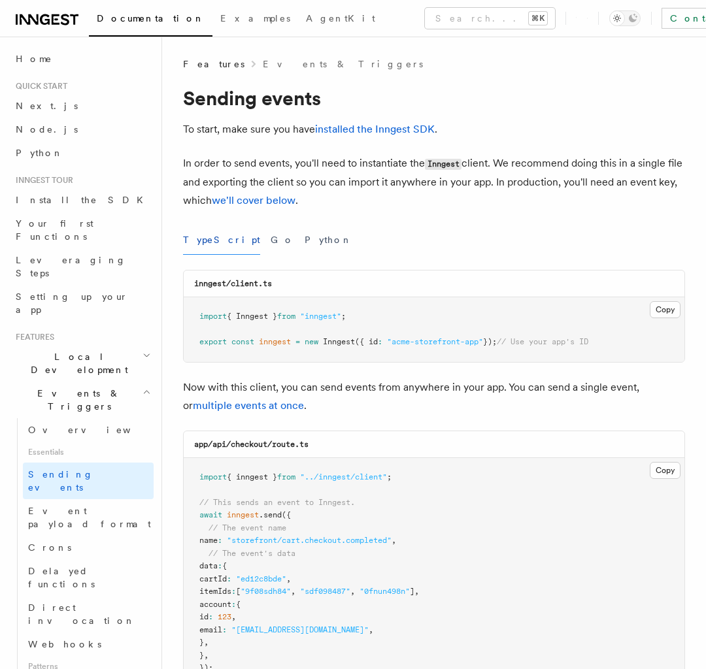
click at [82, 350] on span "Local Development" at bounding box center [76, 363] width 132 height 26
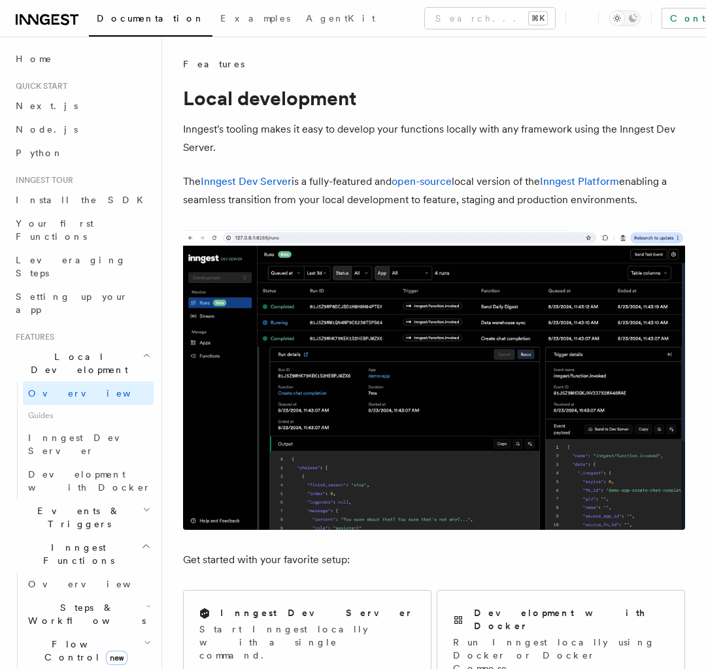
click at [82, 392] on span "Events & Triggers" at bounding box center [76, 518] width 132 height 26
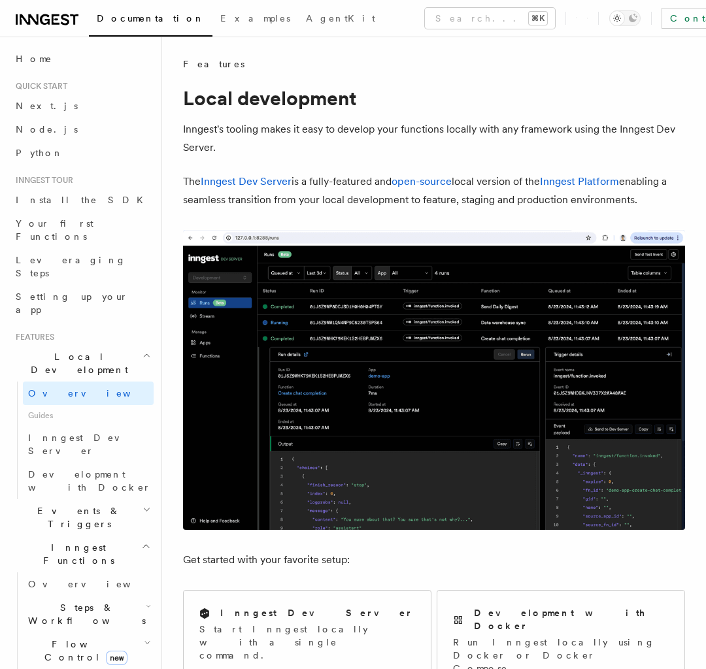
click at [88, 392] on span "Steps & Workflows" at bounding box center [84, 614] width 123 height 26
click at [82, 392] on span "Events & Triggers" at bounding box center [76, 518] width 132 height 26
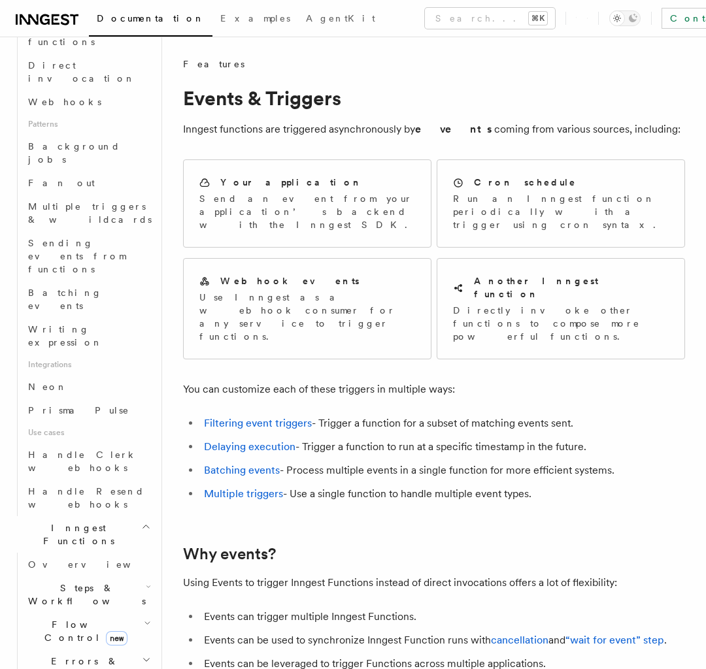
click at [82, 392] on link "Overview" at bounding box center [88, 565] width 131 height 24
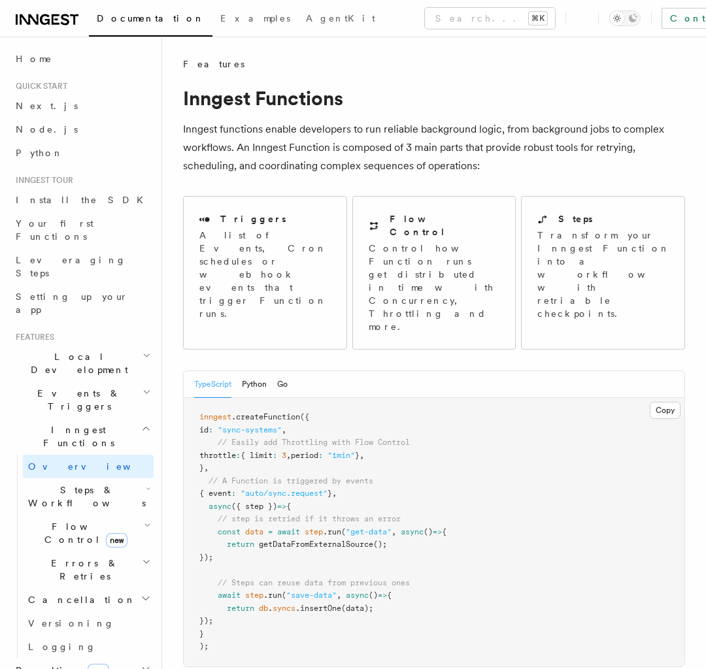
scroll to position [80, 0]
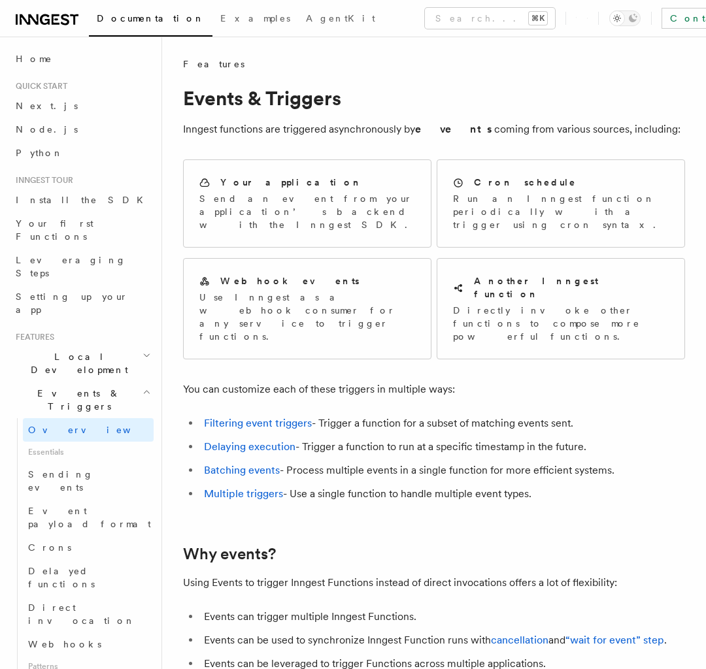
click at [82, 350] on span "Local Development" at bounding box center [76, 363] width 132 height 26
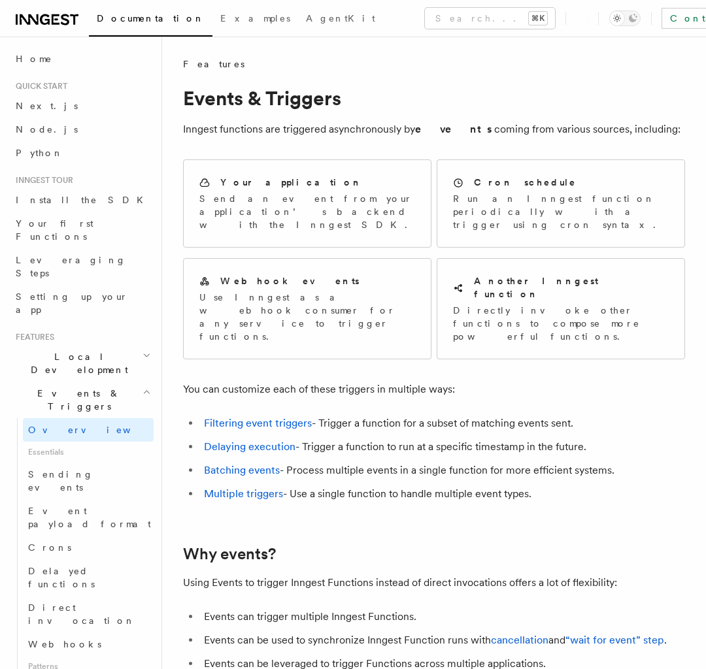
click at [82, 350] on span "Local Development" at bounding box center [76, 363] width 132 height 26
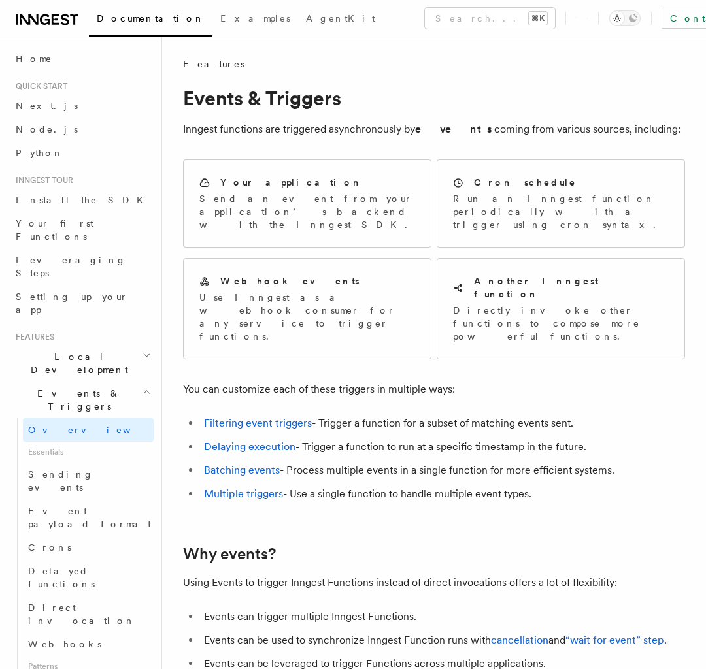
click at [82, 350] on span "Local Development" at bounding box center [76, 363] width 132 height 26
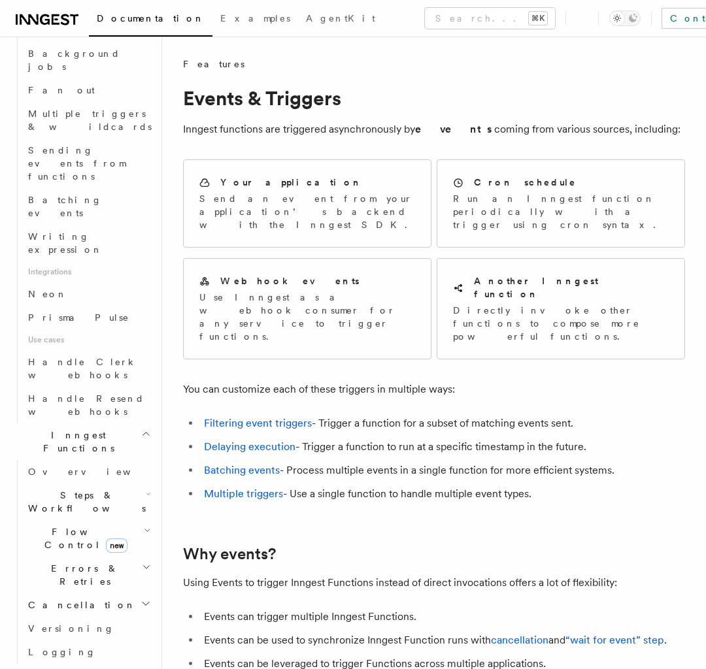
click at [88, 392] on span "Steps & Workflows" at bounding box center [84, 502] width 123 height 26
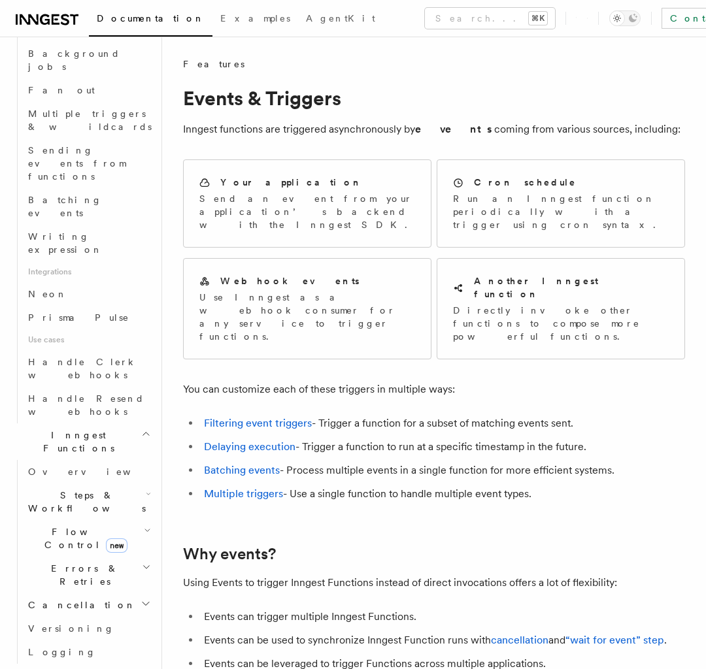
click at [88, 392] on span "Steps & Workflows" at bounding box center [84, 502] width 123 height 26
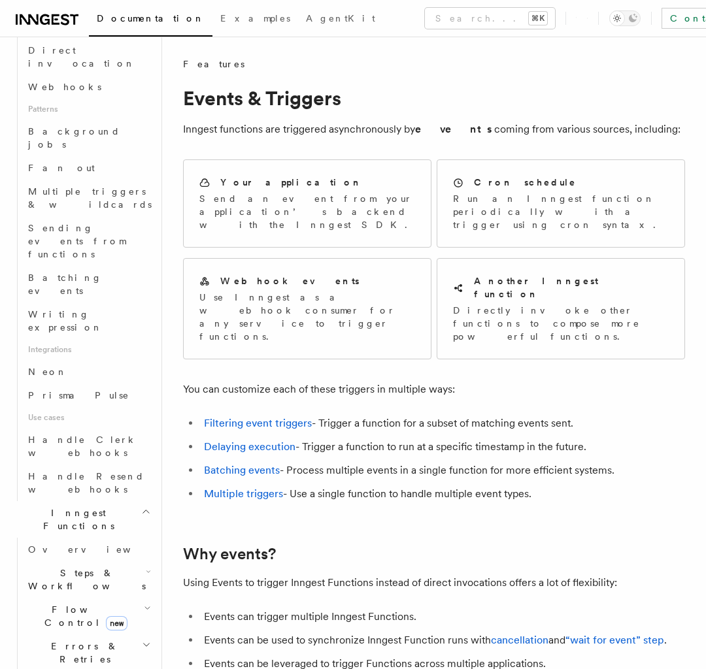
click at [88, 392] on span "Steps & Workflows" at bounding box center [84, 580] width 123 height 26
click at [106, 392] on span "new" at bounding box center [117, 623] width 22 height 14
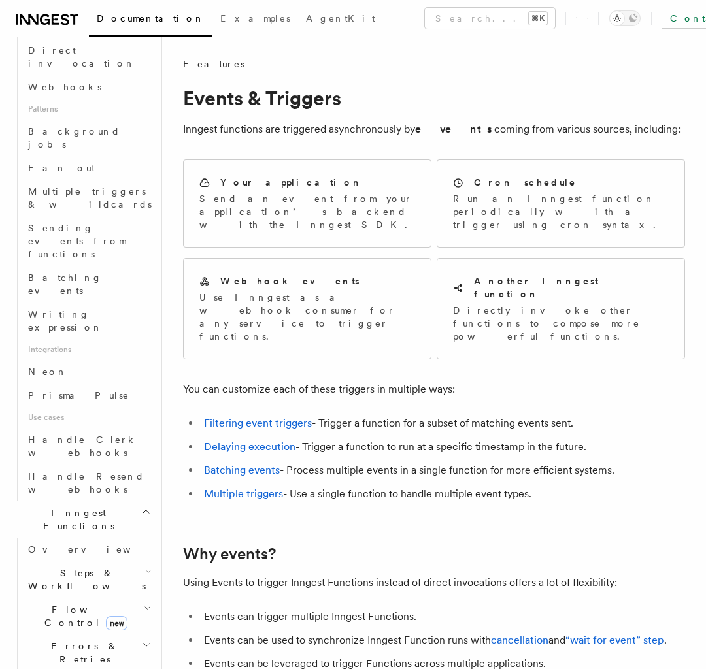
click at [106, 392] on span "new" at bounding box center [117, 623] width 22 height 14
click at [88, 392] on span "Steps & Workflows" at bounding box center [84, 580] width 123 height 26
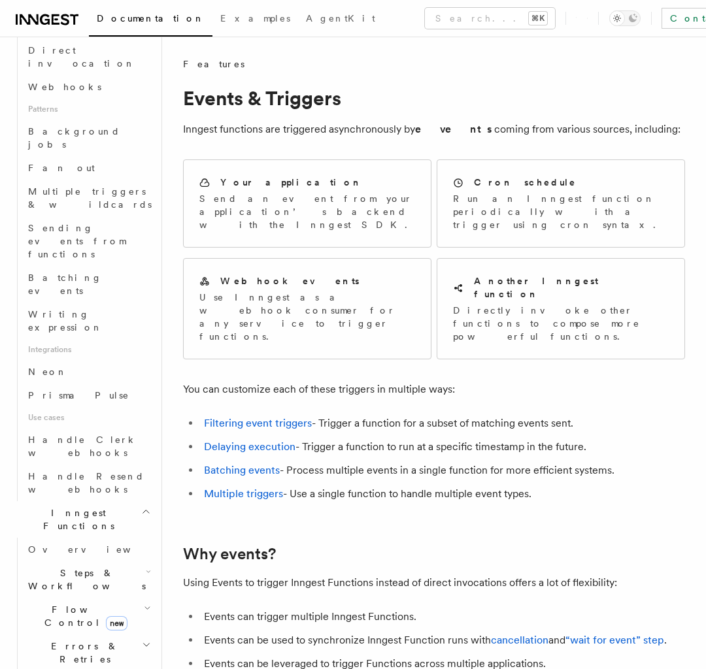
click at [88, 392] on span "Steps & Workflows" at bounding box center [84, 580] width 123 height 26
click at [106, 392] on span "new" at bounding box center [117, 623] width 22 height 14
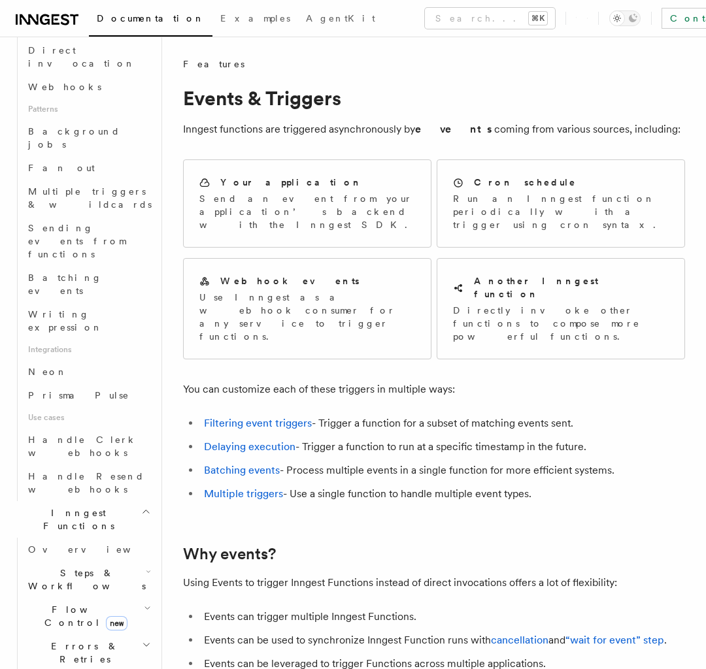
click at [88, 392] on span "Steps & Workflows" at bounding box center [84, 580] width 123 height 26
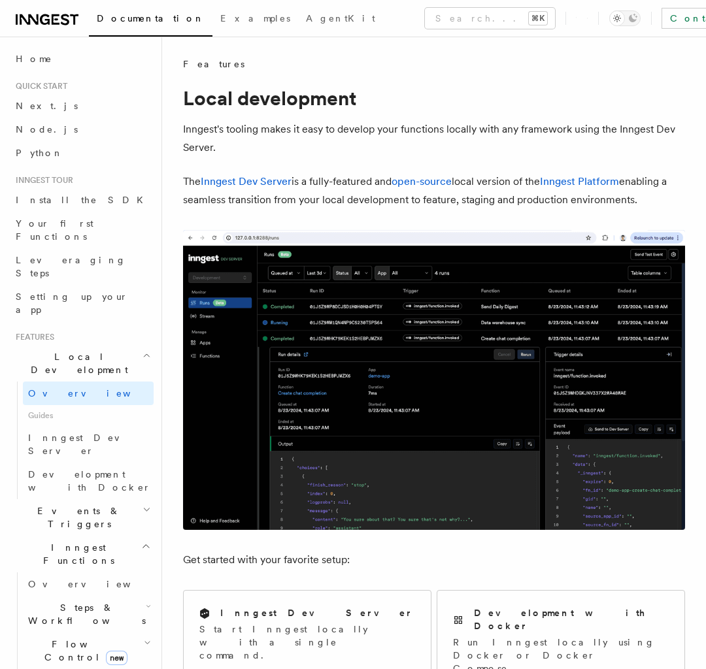
click at [82, 392] on span "Events & Triggers" at bounding box center [76, 518] width 132 height 26
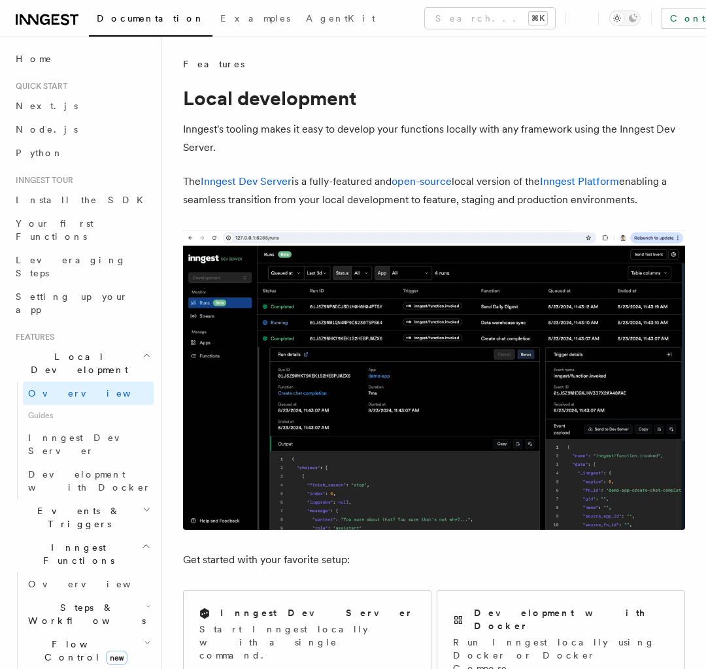
click at [82, 392] on span "Events & Triggers" at bounding box center [76, 518] width 132 height 26
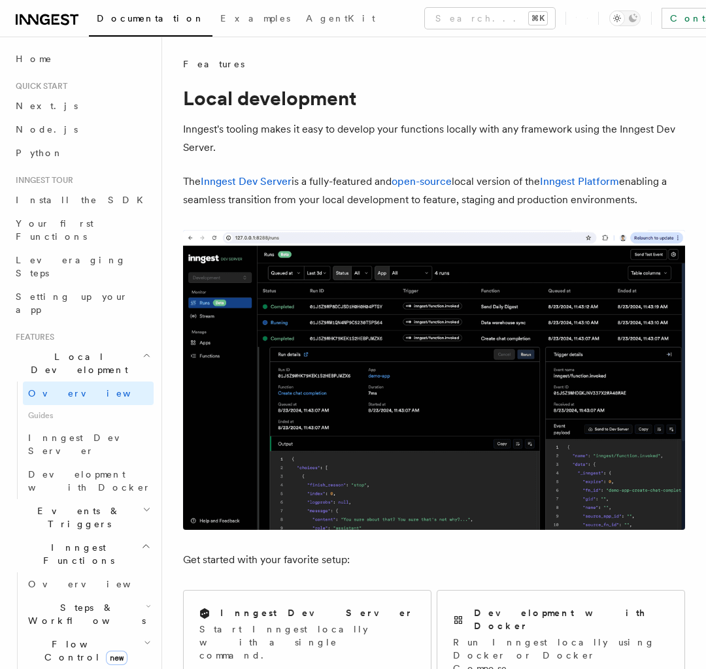
click at [82, 392] on span "Events & Triggers" at bounding box center [76, 518] width 132 height 26
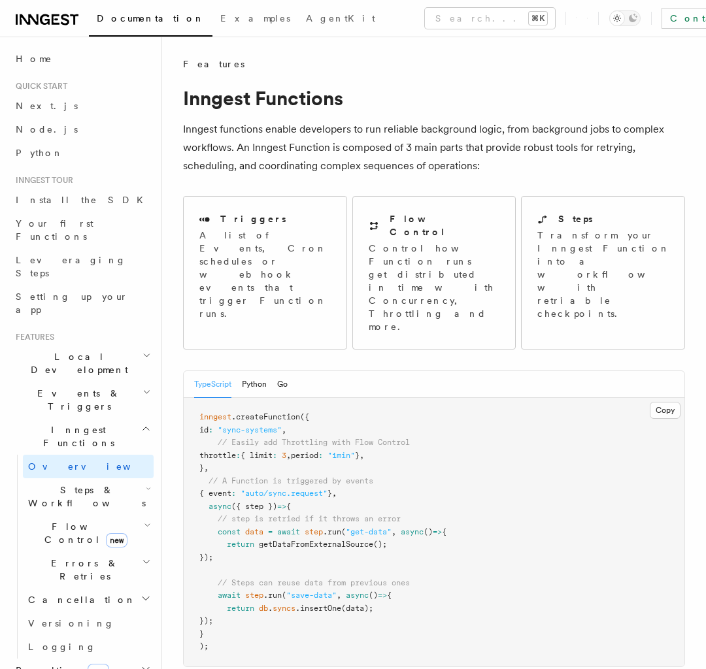
click at [88, 392] on h2 "Inngest Functions" at bounding box center [81, 436] width 143 height 37
click at [82, 350] on span "Local Development" at bounding box center [76, 363] width 132 height 26
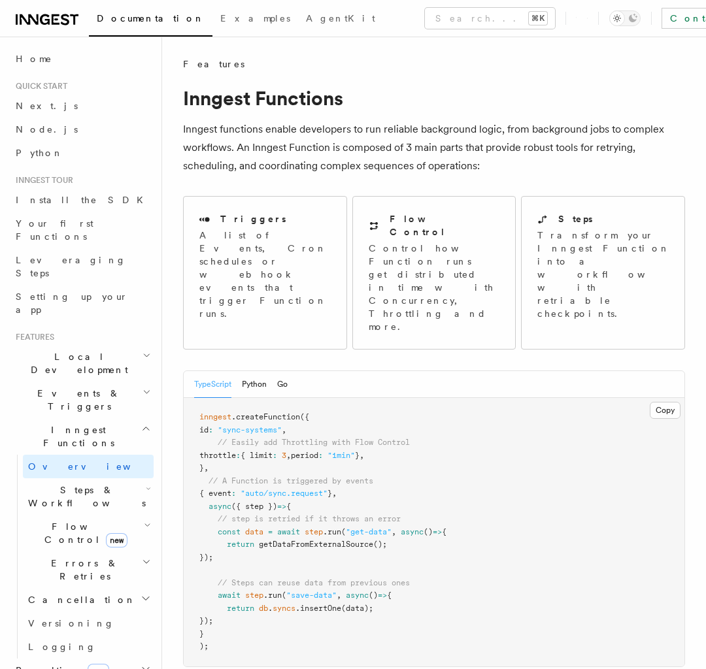
click at [82, 350] on span "Local Development" at bounding box center [76, 363] width 132 height 26
click at [82, 387] on span "Events & Triggers" at bounding box center [76, 400] width 132 height 26
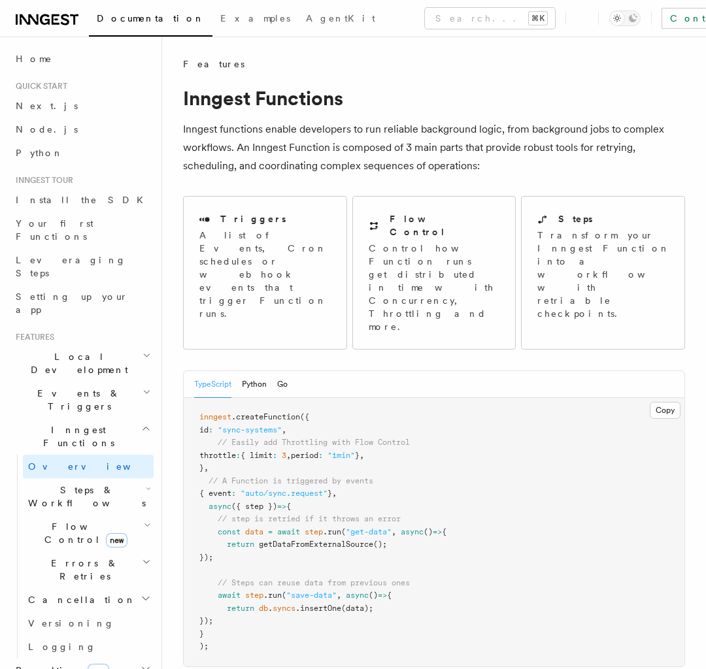
click at [82, 350] on span "Local Development" at bounding box center [76, 363] width 132 height 26
click at [82, 392] on span "Events & Triggers" at bounding box center [76, 400] width 132 height 26
click at [82, 350] on span "Local Development" at bounding box center [76, 363] width 132 height 26
click at [82, 392] on h2 "Flow Control new" at bounding box center [88, 533] width 131 height 37
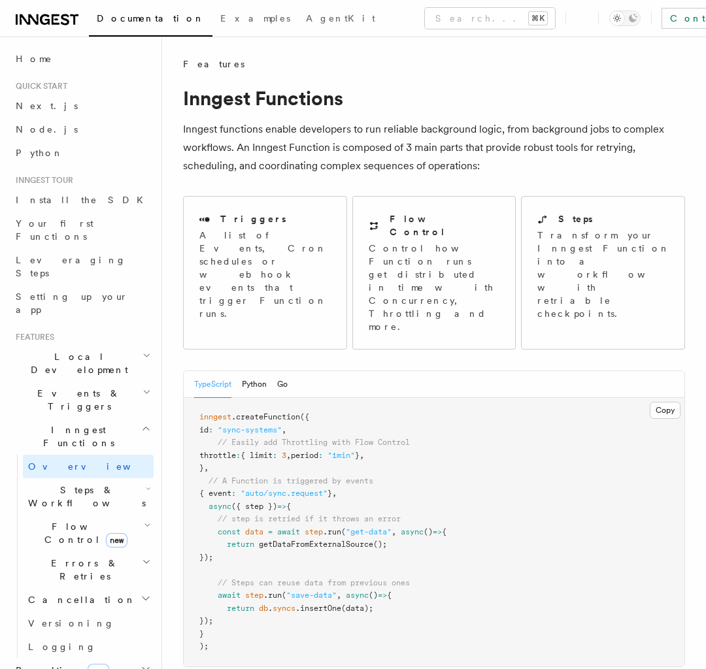
click at [82, 350] on span "Local Development" at bounding box center [76, 363] width 132 height 26
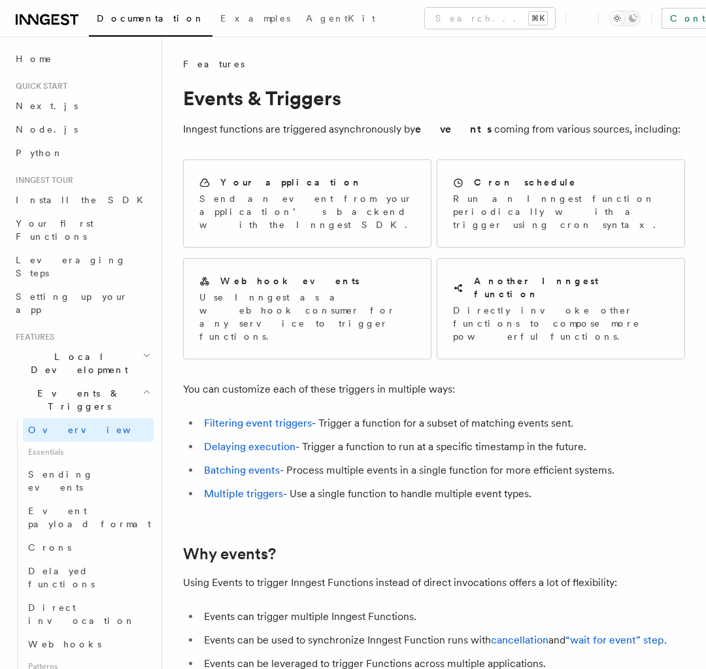
click at [82, 350] on span "Local Development" at bounding box center [76, 363] width 132 height 26
click at [88, 392] on link "Overview" at bounding box center [88, 430] width 131 height 24
click at [82, 350] on span "Local Development" at bounding box center [76, 363] width 132 height 26
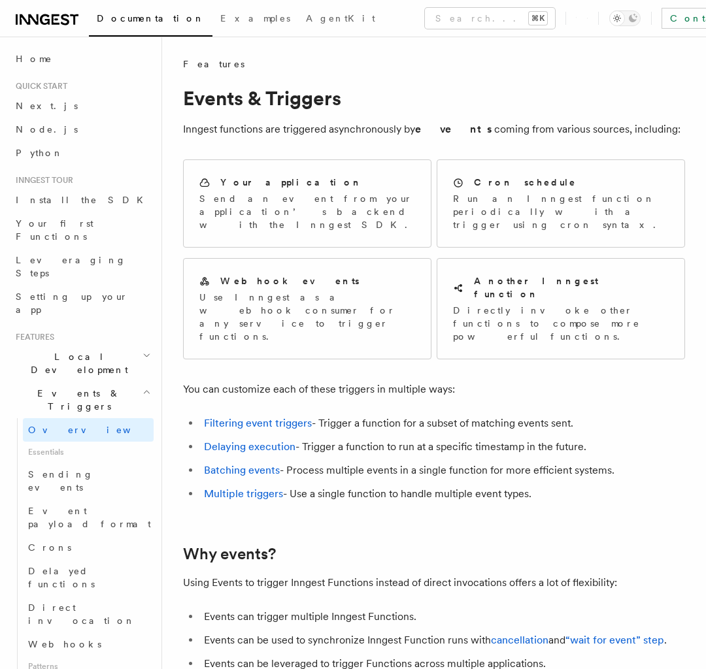
click at [82, 350] on span "Local Development" at bounding box center [76, 363] width 132 height 26
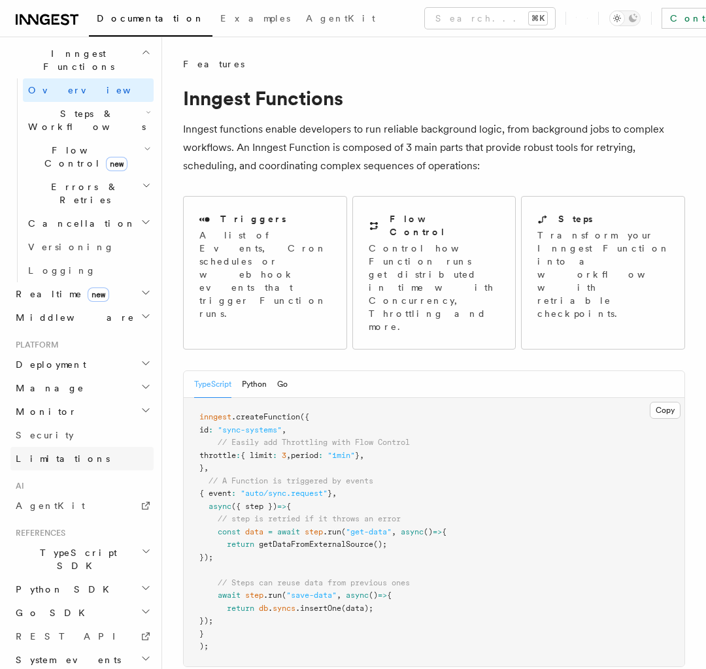
click at [88, 392] on link "Limitations" at bounding box center [81, 459] width 143 height 24
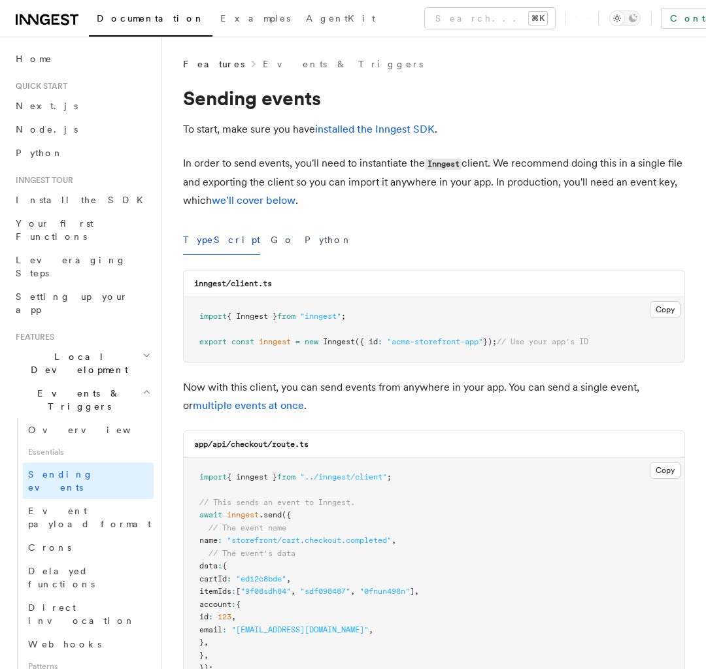
click at [82, 350] on span "Local Development" at bounding box center [76, 363] width 132 height 26
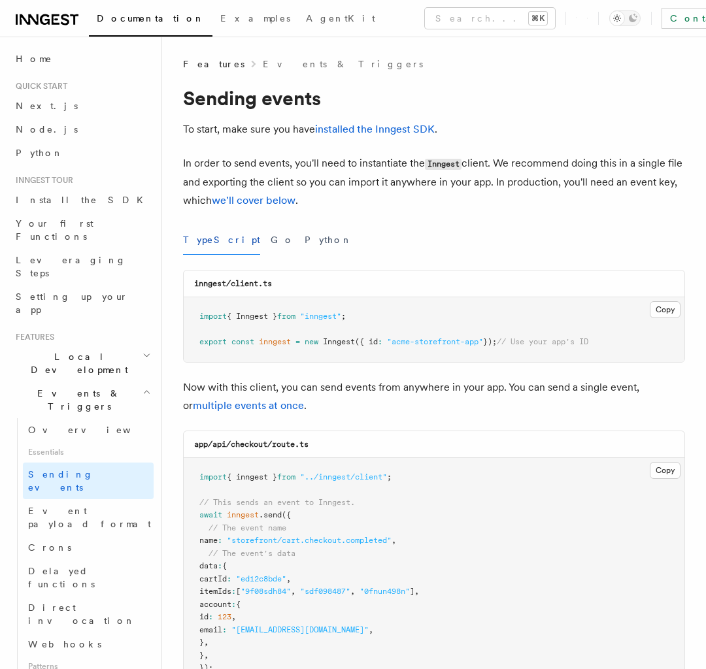
click at [82, 350] on span "Local Development" at bounding box center [76, 363] width 132 height 26
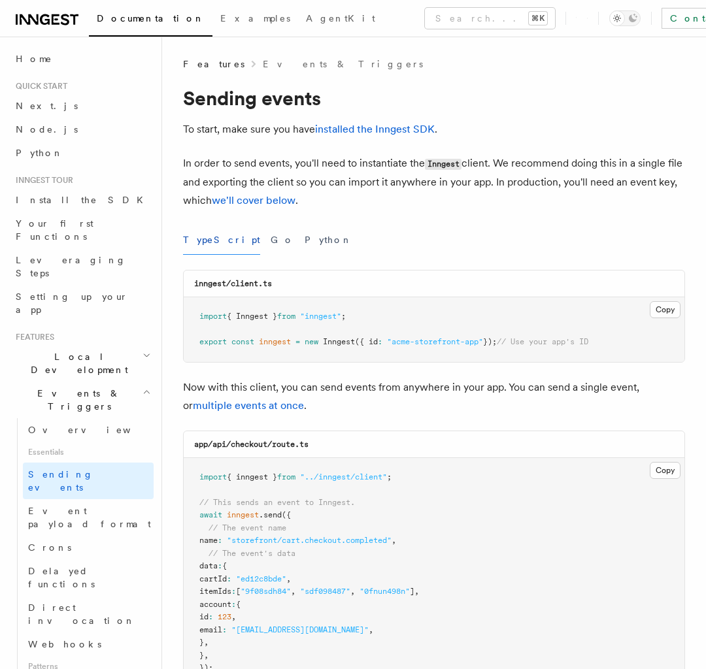
click at [82, 350] on span "Local Development" at bounding box center [76, 363] width 132 height 26
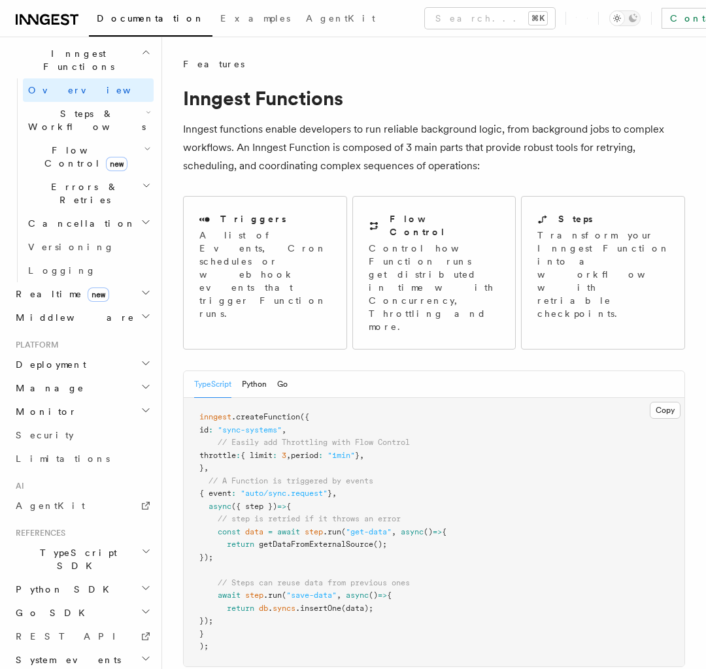
click at [88, 392] on link "Limitations" at bounding box center [81, 459] width 143 height 24
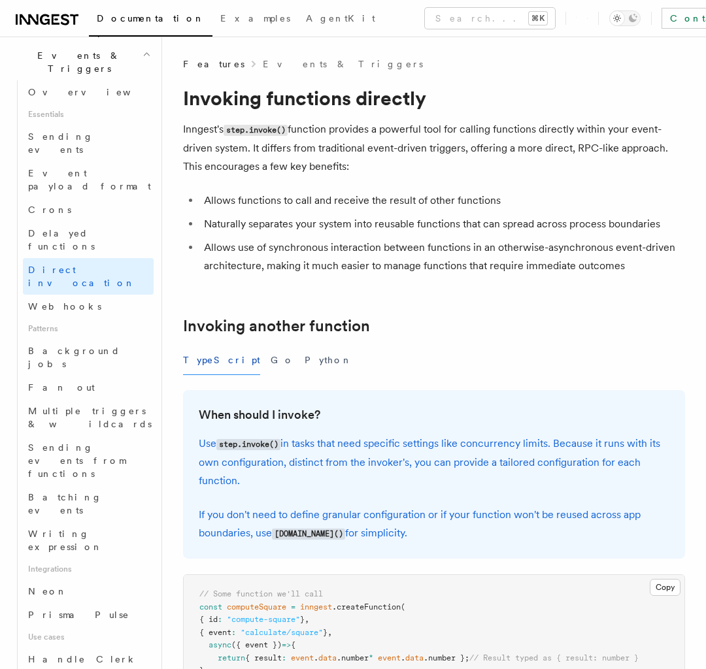
click at [82, 39] on span "Local Development" at bounding box center [76, 25] width 132 height 26
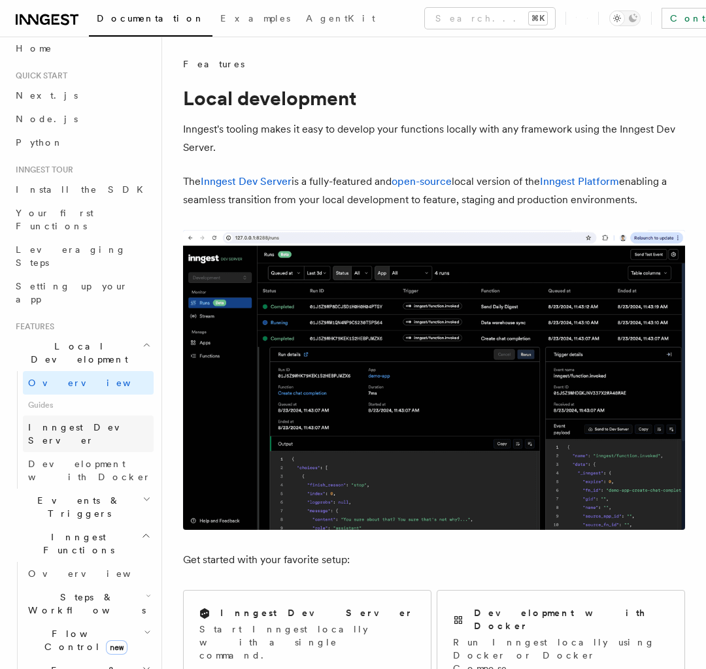
click at [82, 392] on span "Events & Triggers" at bounding box center [76, 507] width 132 height 26
click at [82, 392] on span "Events & Triggers" at bounding box center [76, 505] width 132 height 26
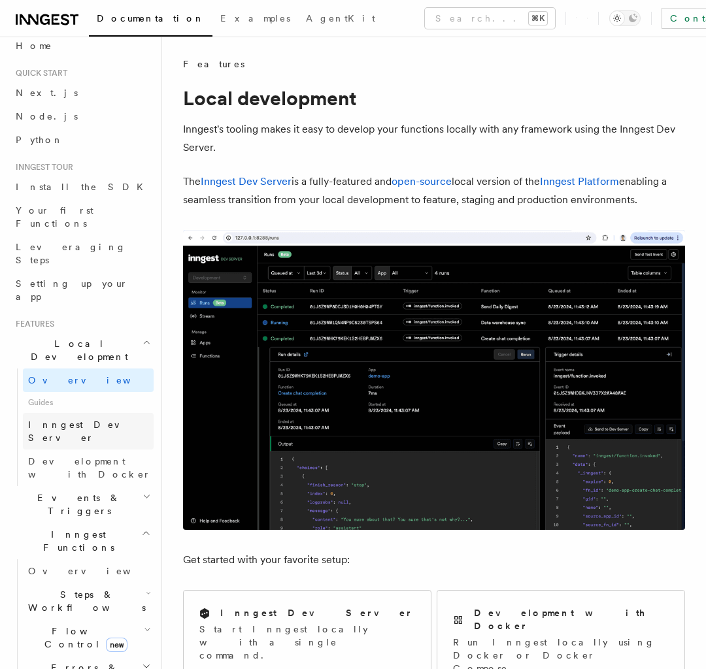
click at [82, 392] on span "Events & Triggers" at bounding box center [76, 505] width 132 height 26
click at [82, 392] on span "Events & Triggers" at bounding box center [76, 504] width 132 height 26
click at [82, 392] on span "Events & Triggers" at bounding box center [76, 503] width 132 height 26
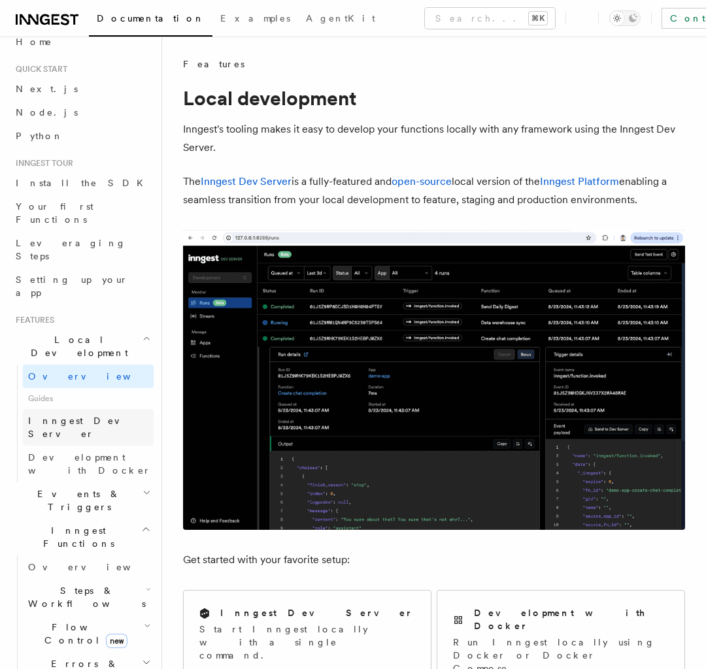
click at [82, 392] on span "Events & Triggers" at bounding box center [76, 501] width 132 height 26
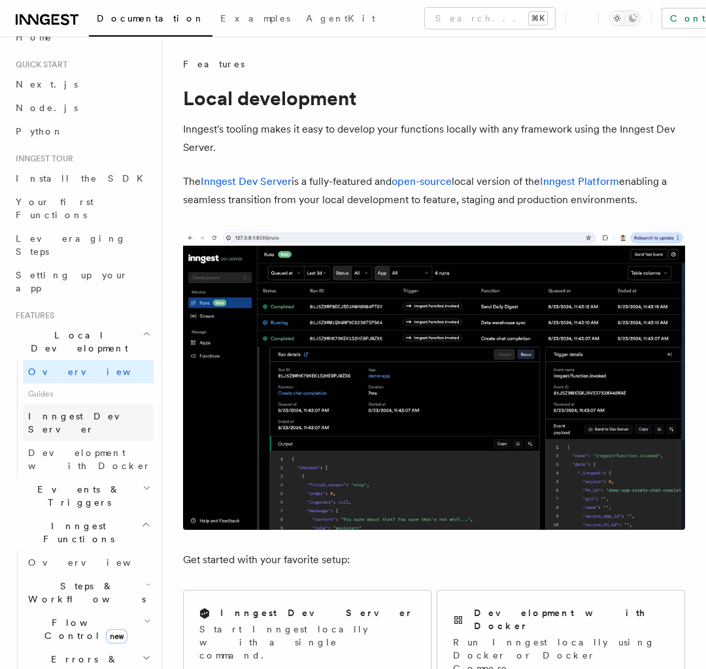
click at [82, 392] on span "Events & Triggers" at bounding box center [76, 496] width 132 height 26
click at [82, 392] on span "Events & Triggers" at bounding box center [76, 495] width 132 height 26
click at [88, 392] on span "Steps & Workflows" at bounding box center [84, 591] width 123 height 26
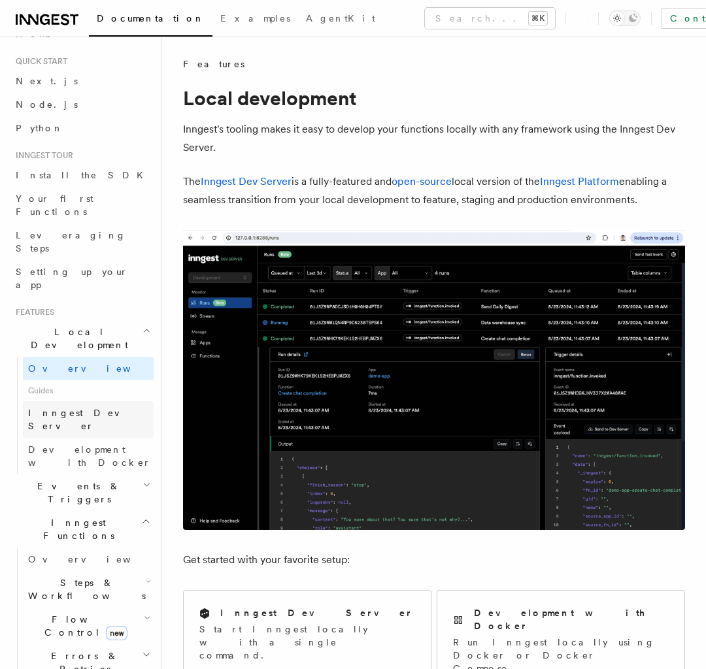
click at [88, 392] on span "Steps & Workflows" at bounding box center [84, 590] width 123 height 26
click at [88, 392] on span "Steps & Workflows" at bounding box center [84, 589] width 123 height 26
click at [82, 392] on span "Events & Triggers" at bounding box center [76, 492] width 132 height 26
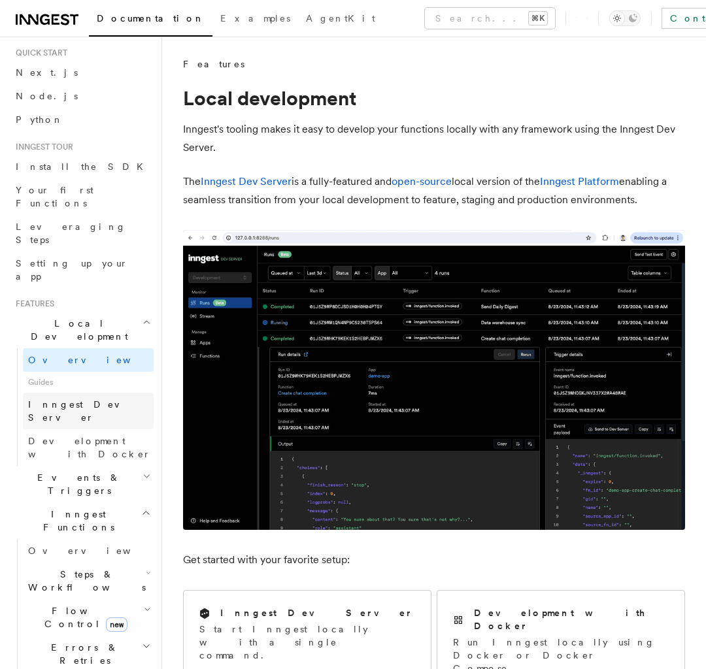
click at [82, 392] on span "Steps & Workflows" at bounding box center [84, 581] width 123 height 26
click at [82, 392] on span "Steps & Workflows" at bounding box center [84, 580] width 123 height 26
click at [82, 392] on span "Steps & Workflows" at bounding box center [84, 579] width 123 height 26
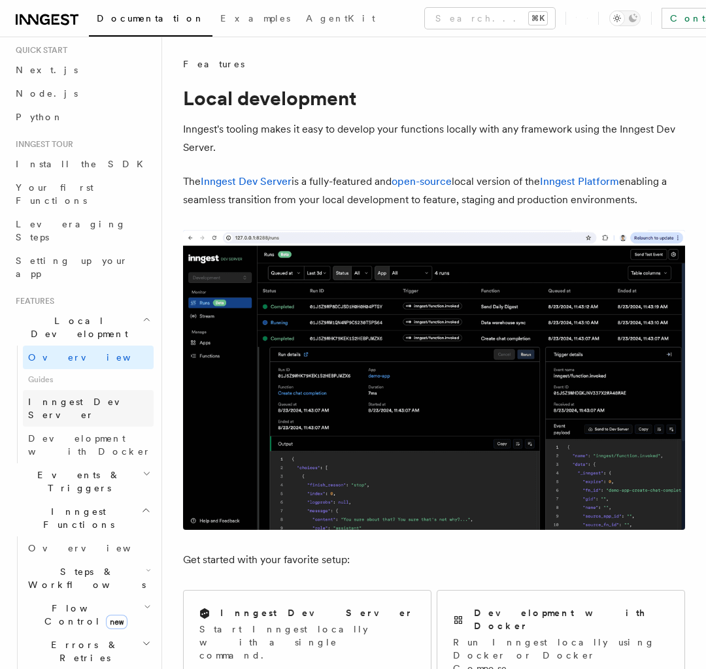
click at [82, 392] on span "Steps & Workflows" at bounding box center [84, 578] width 123 height 26
click at [88, 392] on span "Inngest Dev Server" at bounding box center [84, 406] width 112 height 24
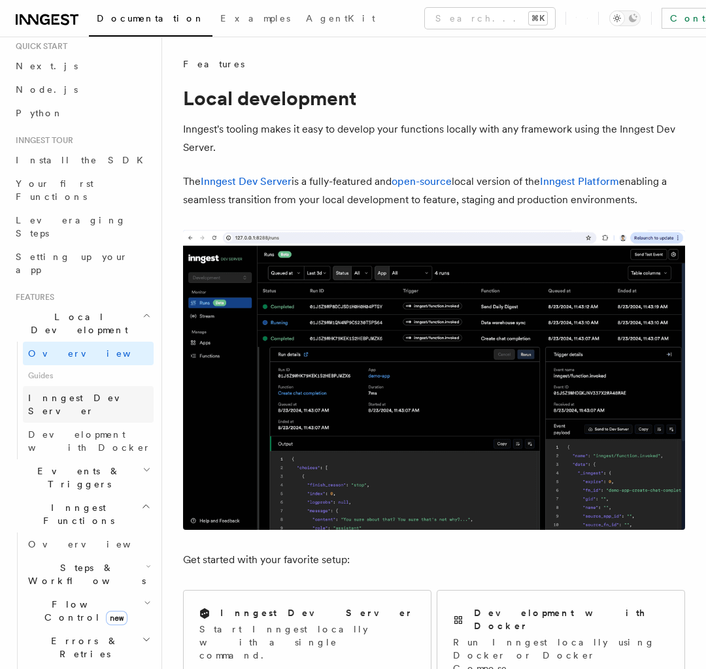
click at [88, 392] on span "Inngest Dev Server" at bounding box center [84, 405] width 112 height 24
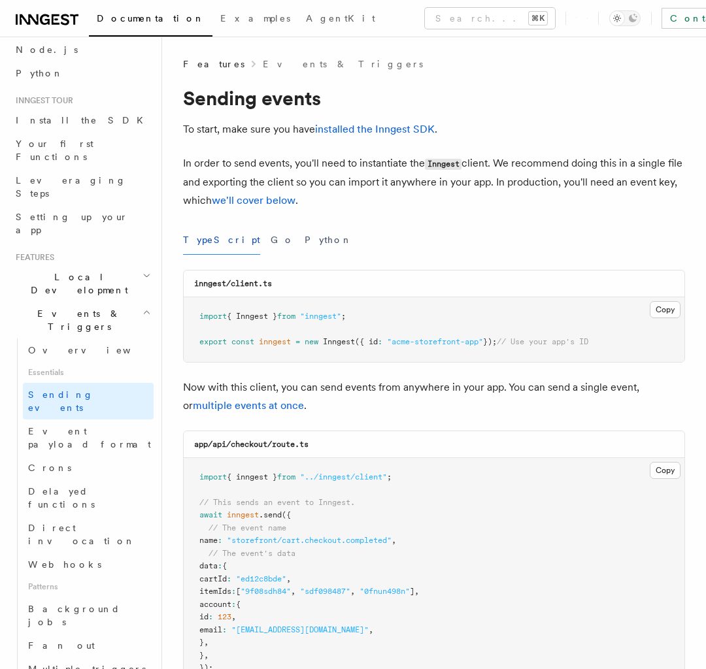
click at [82, 271] on span "Local Development" at bounding box center [76, 284] width 132 height 26
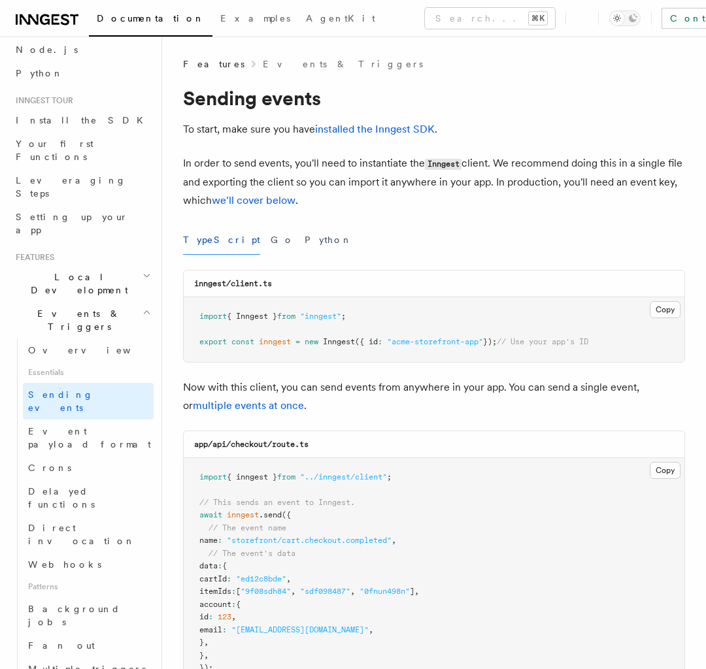
click at [82, 271] on span "Local Development" at bounding box center [76, 284] width 132 height 26
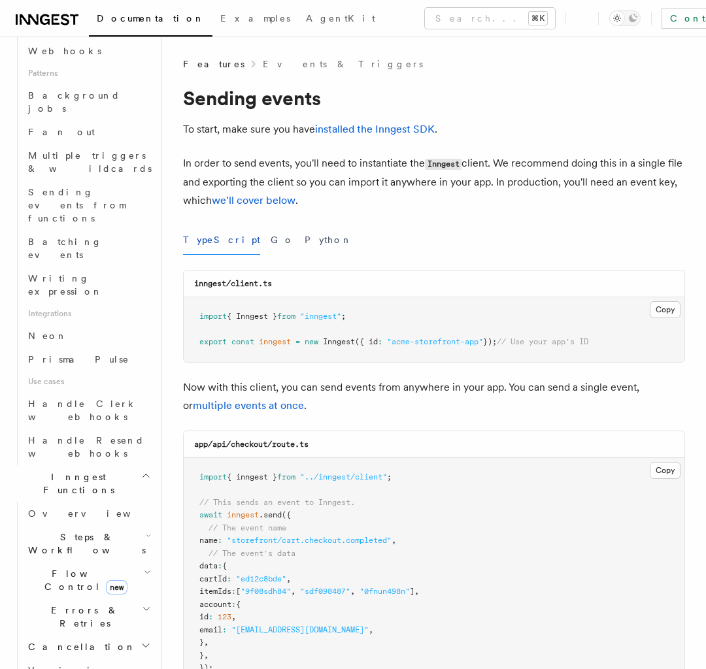
click at [88, 392] on span "Steps & Workflows" at bounding box center [84, 544] width 123 height 26
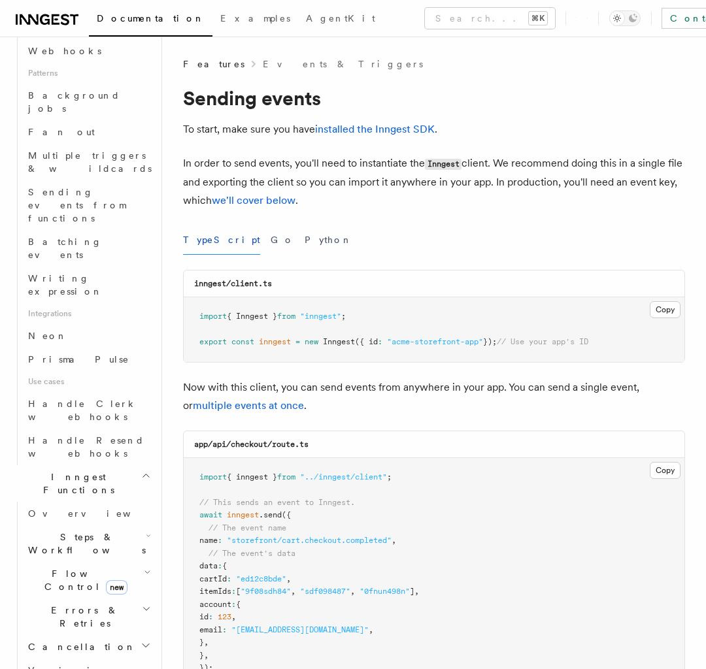
click at [88, 392] on span "Steps & Workflows" at bounding box center [84, 544] width 123 height 26
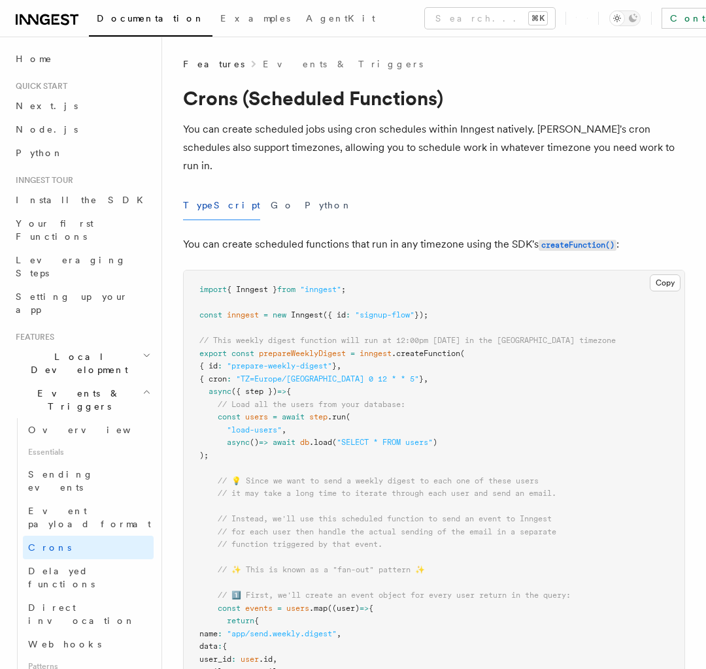
click at [82, 350] on span "Local Development" at bounding box center [76, 363] width 132 height 26
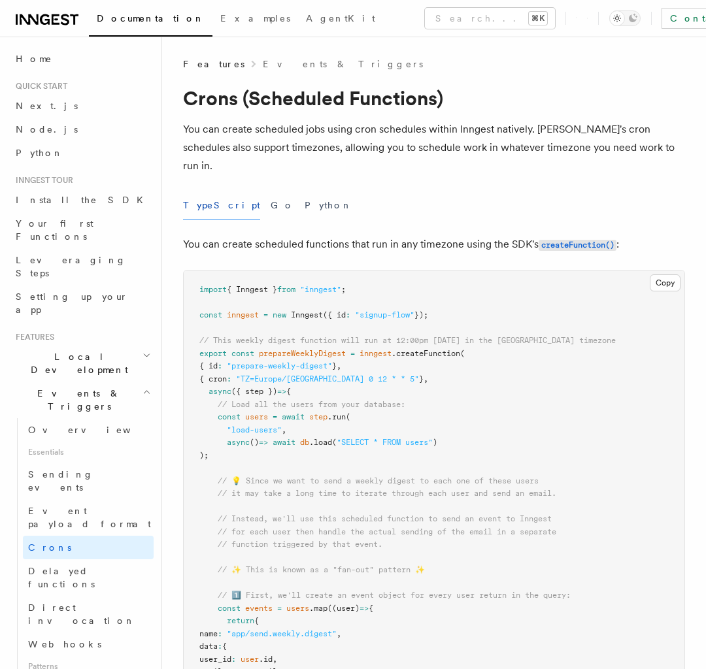
click at [82, 350] on span "Local Development" at bounding box center [76, 363] width 132 height 26
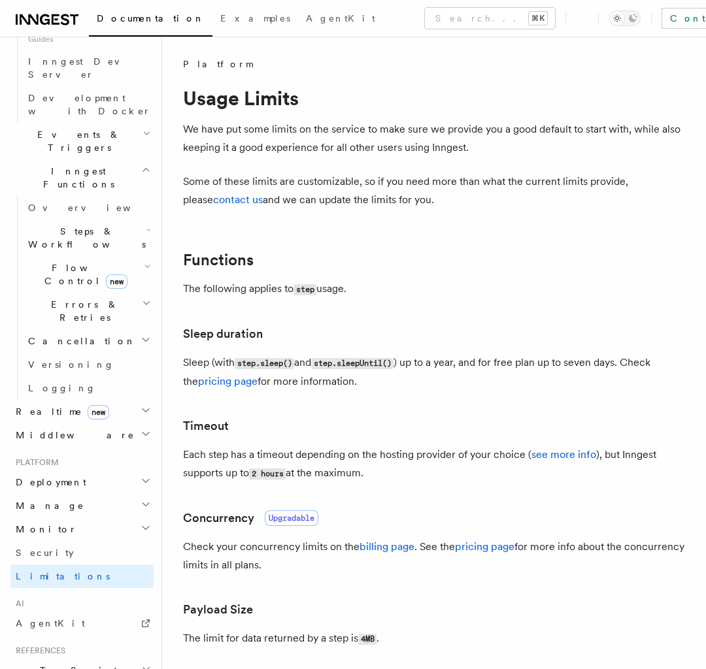
click at [82, 29] on link "Overview" at bounding box center [88, 17] width 131 height 24
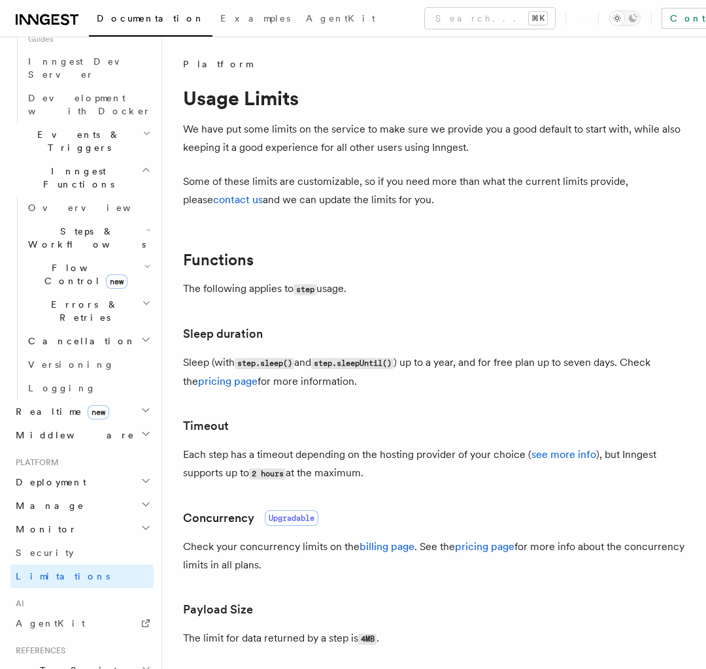
click at [82, 29] on link "Overview" at bounding box center [88, 17] width 131 height 24
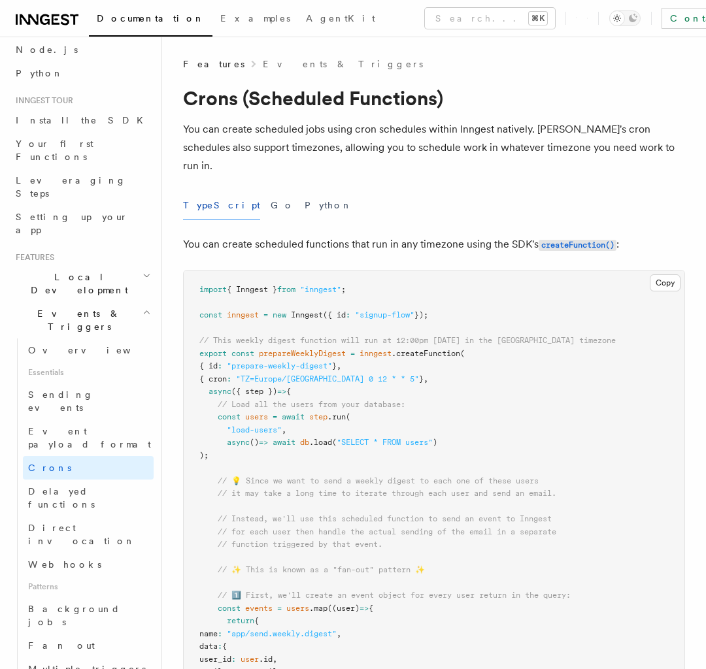
click at [82, 271] on span "Local Development" at bounding box center [76, 284] width 132 height 26
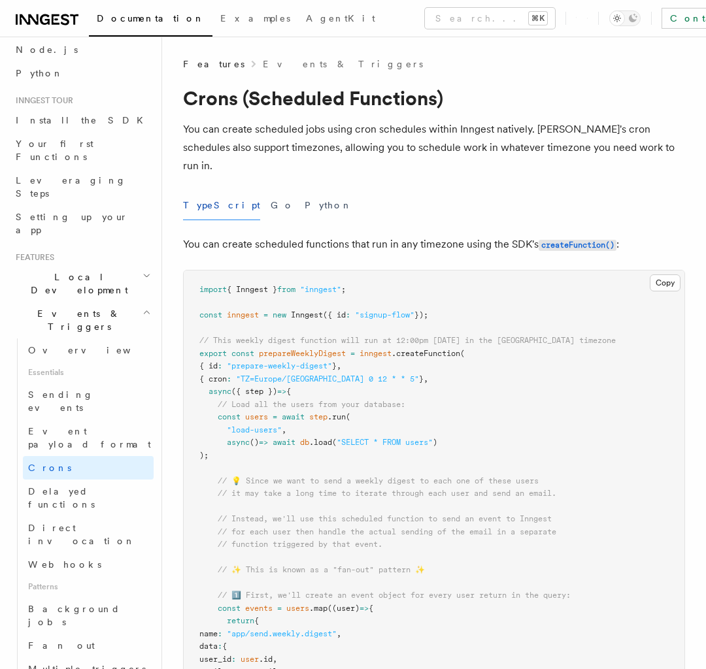
click at [82, 271] on span "Local Development" at bounding box center [76, 284] width 132 height 26
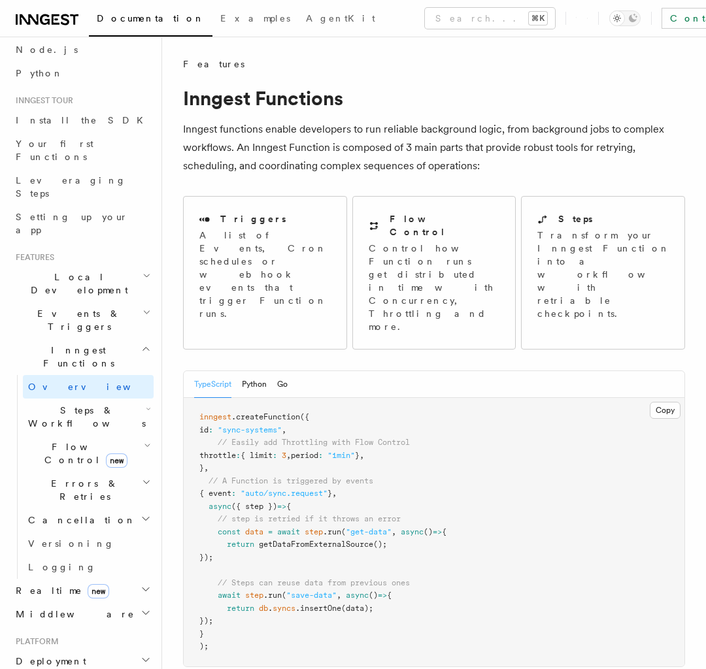
scroll to position [377, 0]
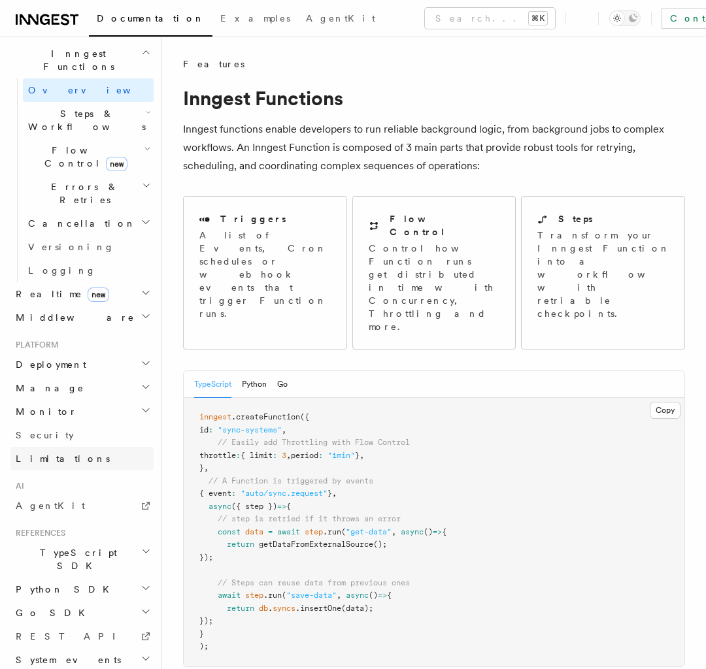
click at [88, 392] on link "Limitations" at bounding box center [81, 459] width 143 height 24
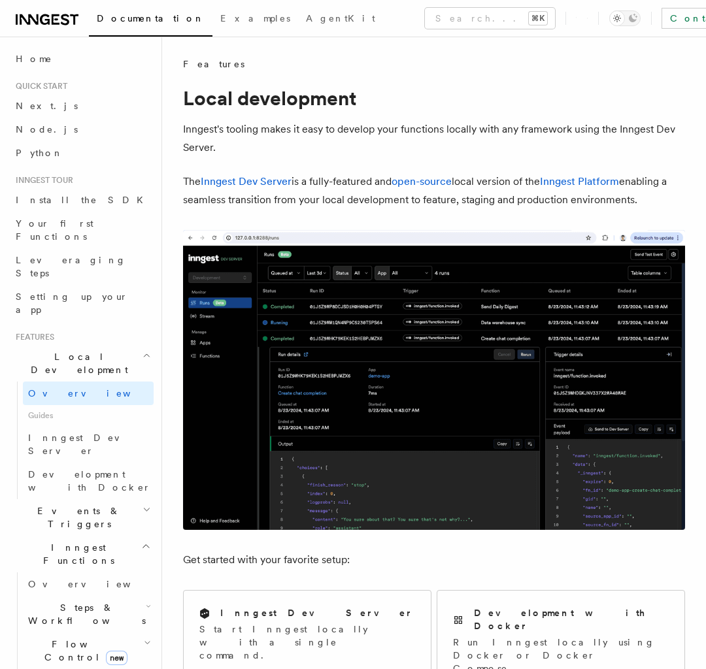
click at [82, 392] on span "Events & Triggers" at bounding box center [76, 518] width 132 height 26
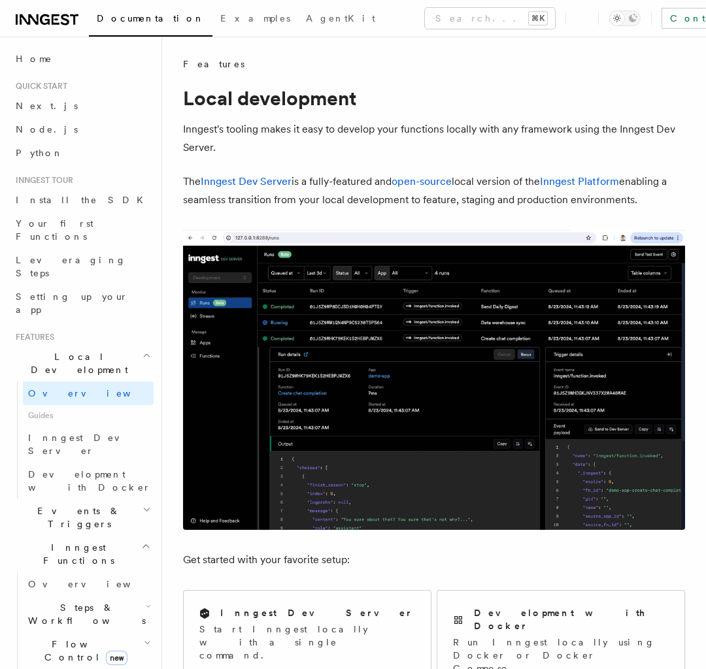
click at [82, 392] on span "Events & Triggers" at bounding box center [76, 518] width 132 height 26
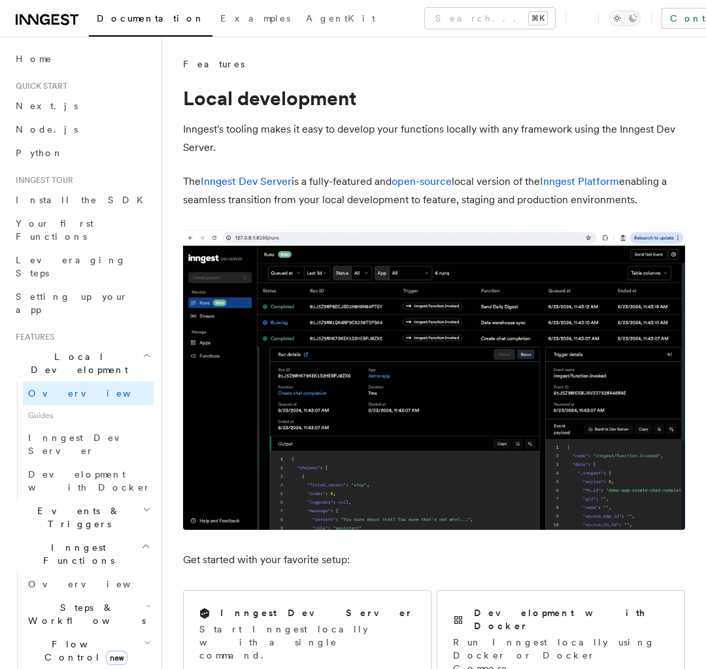
click at [82, 392] on span "Events & Triggers" at bounding box center [76, 518] width 132 height 26
click at [88, 392] on span "Steps & Workflows" at bounding box center [84, 614] width 123 height 26
click at [82, 392] on span "Events & Triggers" at bounding box center [76, 518] width 132 height 26
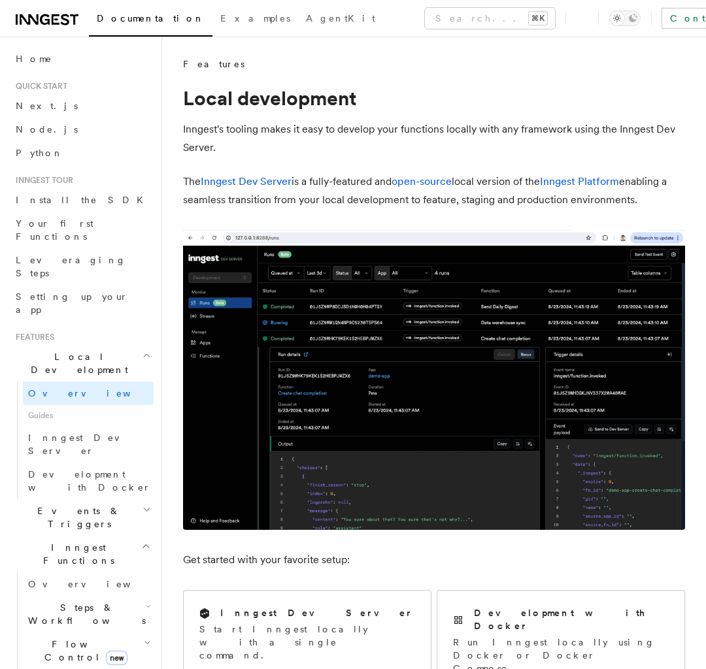
click at [106, 392] on span "new" at bounding box center [117, 658] width 22 height 14
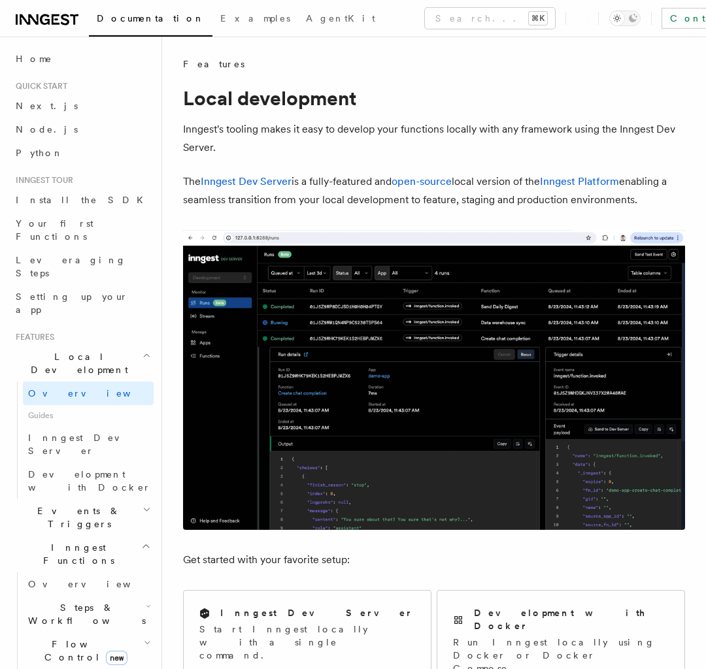
click at [106, 392] on span "new" at bounding box center [117, 658] width 22 height 14
click at [88, 392] on span "Steps & Workflows" at bounding box center [84, 614] width 123 height 26
click at [106, 392] on span "new" at bounding box center [117, 658] width 22 height 14
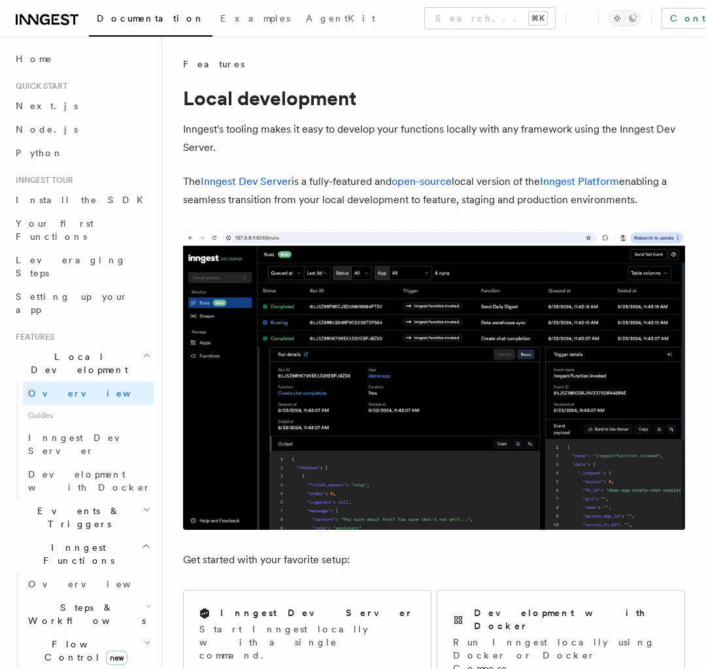
click at [106, 392] on span "new" at bounding box center [117, 658] width 22 height 14
click at [88, 392] on span "Steps & Workflows" at bounding box center [84, 614] width 123 height 26
click at [106, 392] on span "new" at bounding box center [117, 658] width 22 height 14
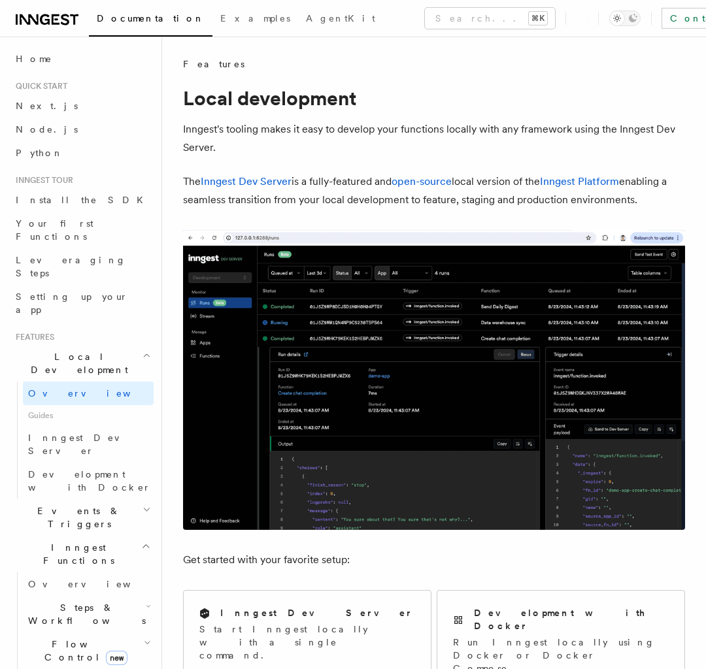
click at [106, 392] on span "new" at bounding box center [117, 658] width 22 height 14
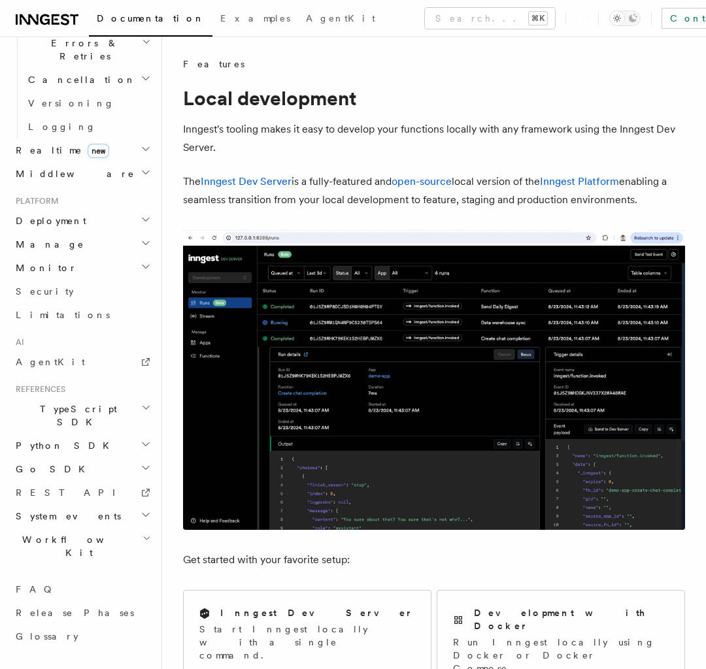
click at [106, 27] on span "new" at bounding box center [117, 20] width 22 height 14
click at [88, 63] on span "Errors & Retries" at bounding box center [82, 50] width 119 height 26
click at [106, 27] on span "new" at bounding box center [117, 20] width 22 height 14
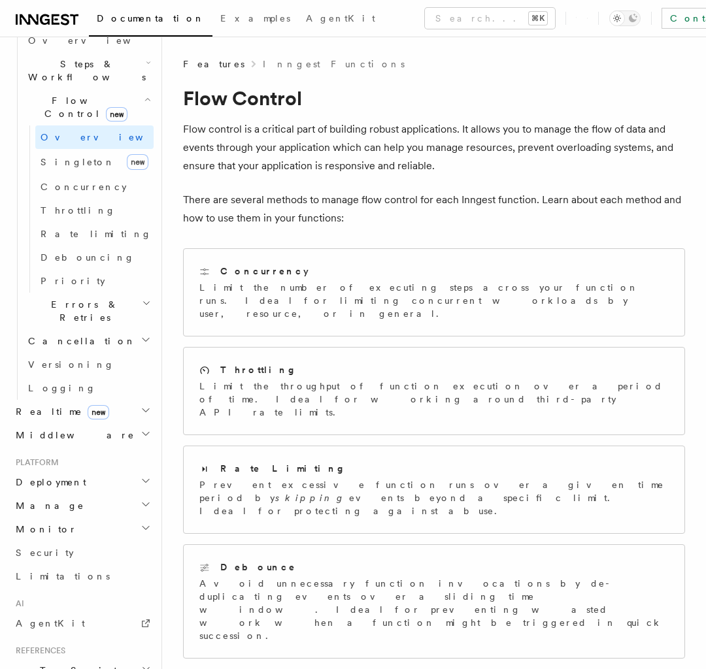
click at [82, 120] on span "Flow Control new" at bounding box center [83, 107] width 121 height 26
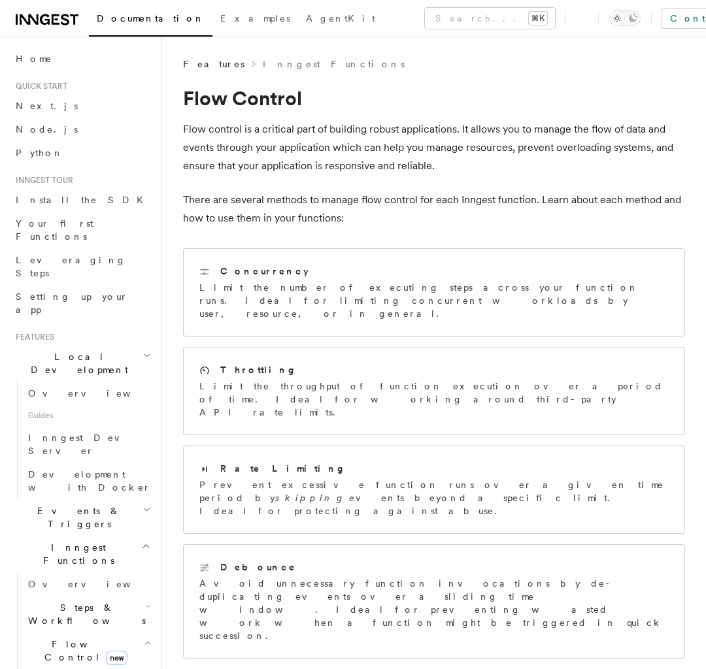
click at [82, 350] on span "Local Development" at bounding box center [76, 363] width 132 height 26
click at [82, 392] on span "Events & Triggers" at bounding box center [76, 518] width 132 height 26
click at [82, 350] on span "Local Development" at bounding box center [76, 363] width 132 height 26
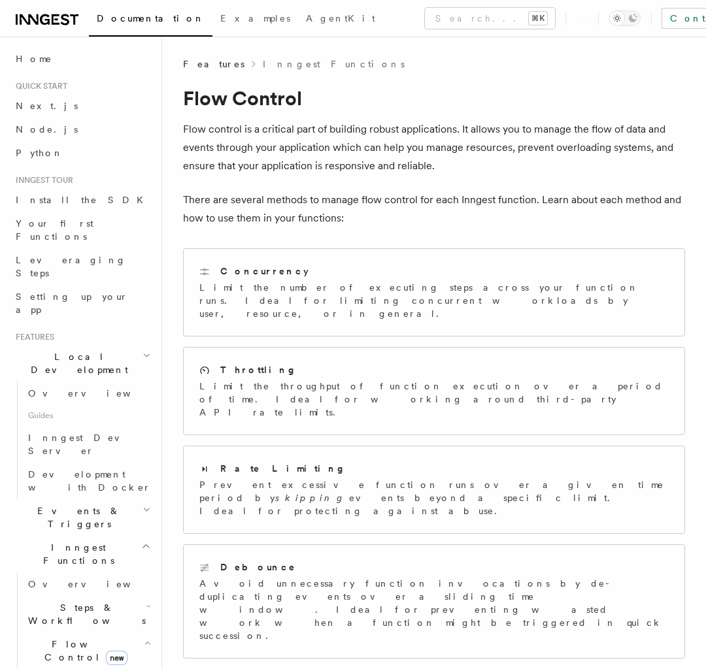
click at [82, 350] on span "Local Development" at bounding box center [76, 363] width 132 height 26
click at [88, 392] on span "Steps & Workflows" at bounding box center [84, 614] width 123 height 26
click at [82, 350] on span "Local Development" at bounding box center [76, 363] width 132 height 26
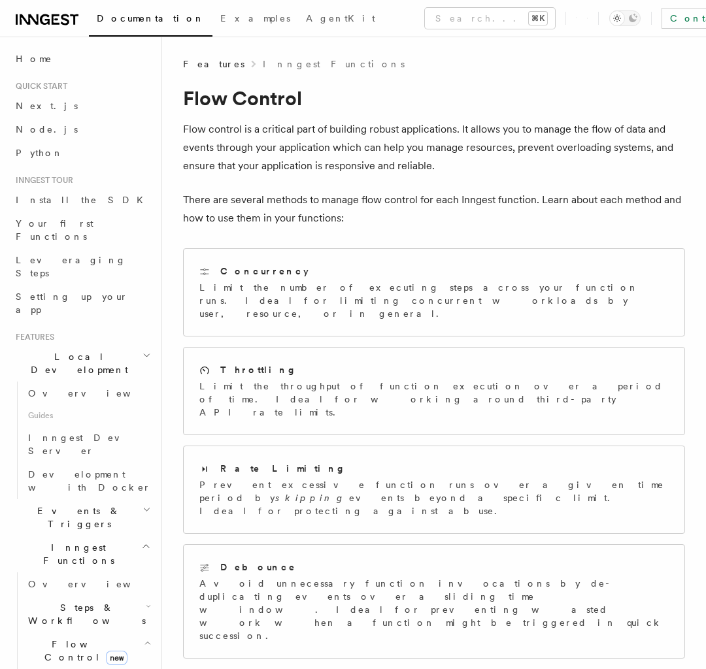
click at [82, 350] on span "Local Development" at bounding box center [76, 363] width 132 height 26
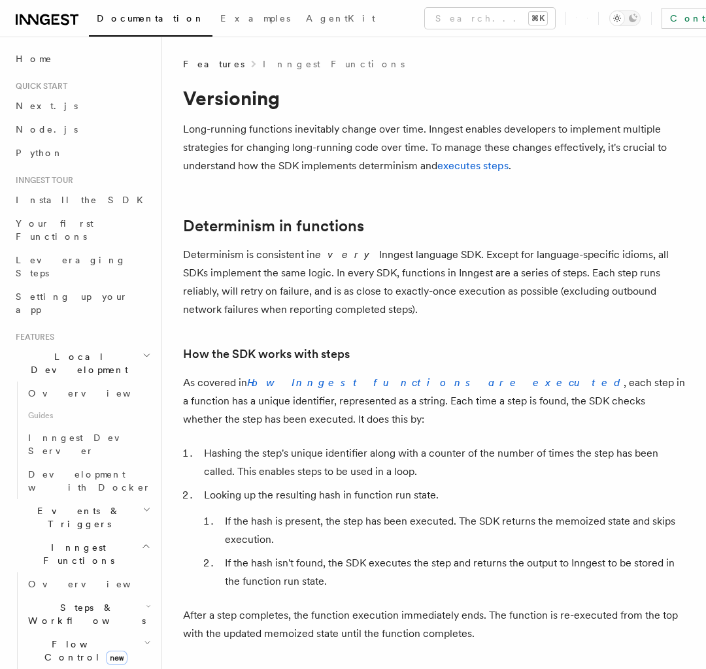
click at [82, 350] on span "Local Development" at bounding box center [76, 363] width 132 height 26
click at [82, 392] on span "Events & Triggers" at bounding box center [76, 518] width 132 height 26
click at [82, 350] on span "Local Development" at bounding box center [76, 363] width 132 height 26
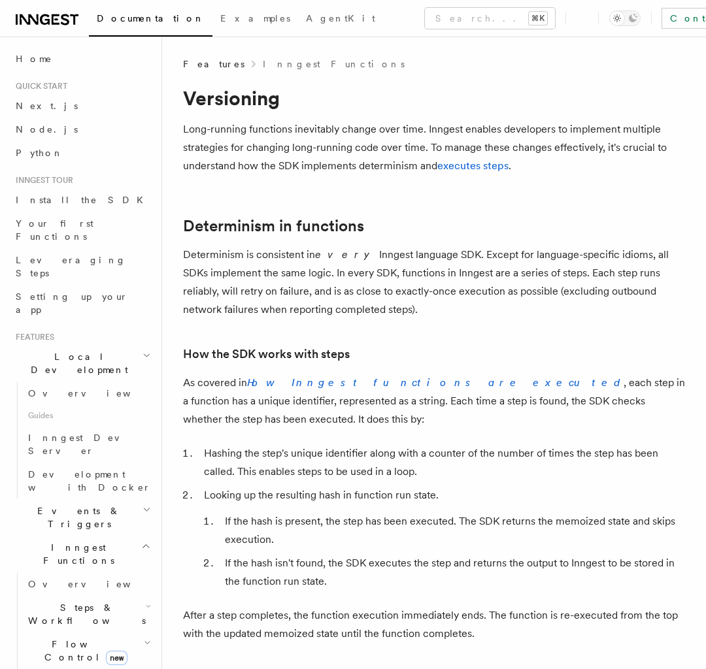
click at [82, 350] on span "Local Development" at bounding box center [76, 363] width 132 height 26
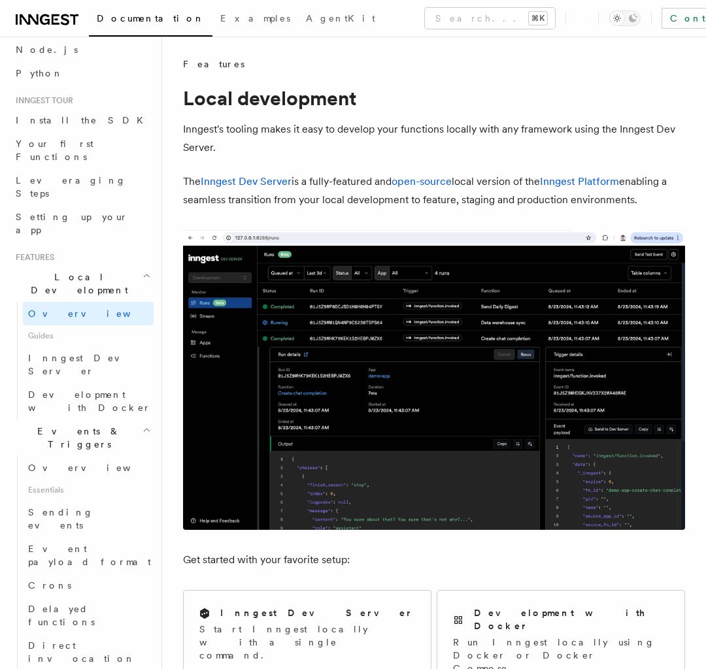
scroll to position [544, 0]
